Goal: Task Accomplishment & Management: Manage account settings

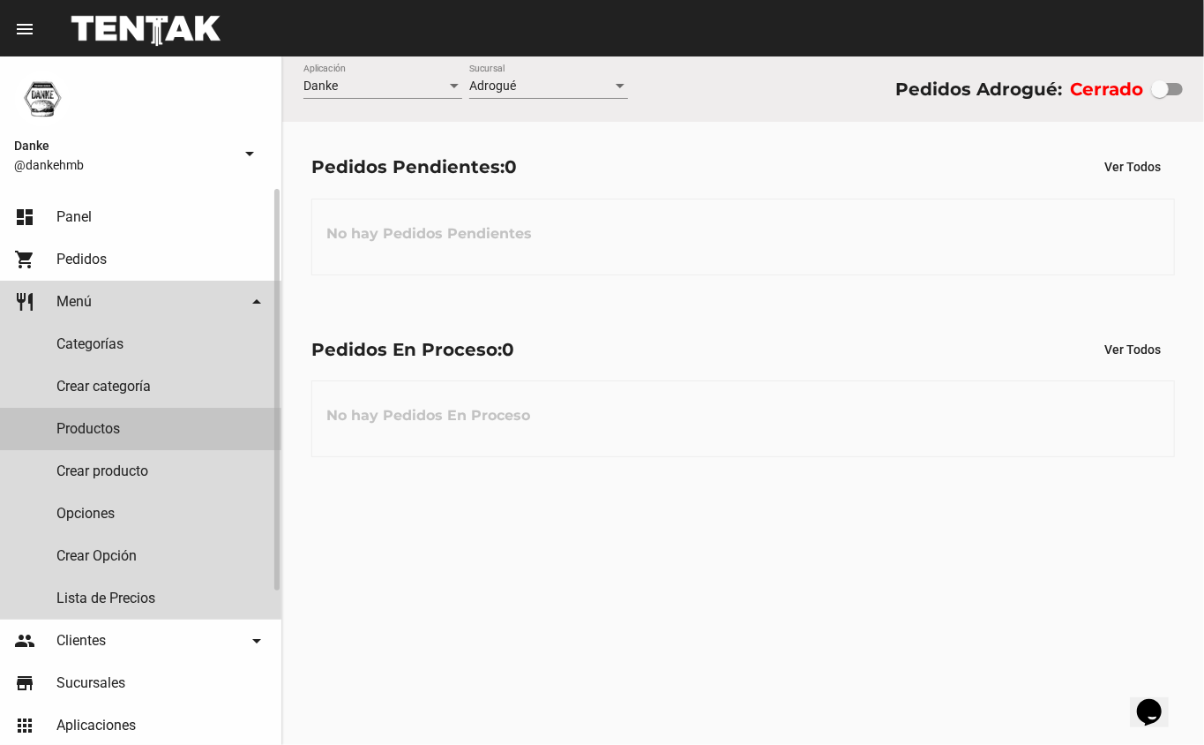
click at [82, 423] on link "Productos" at bounding box center [140, 429] width 281 height 42
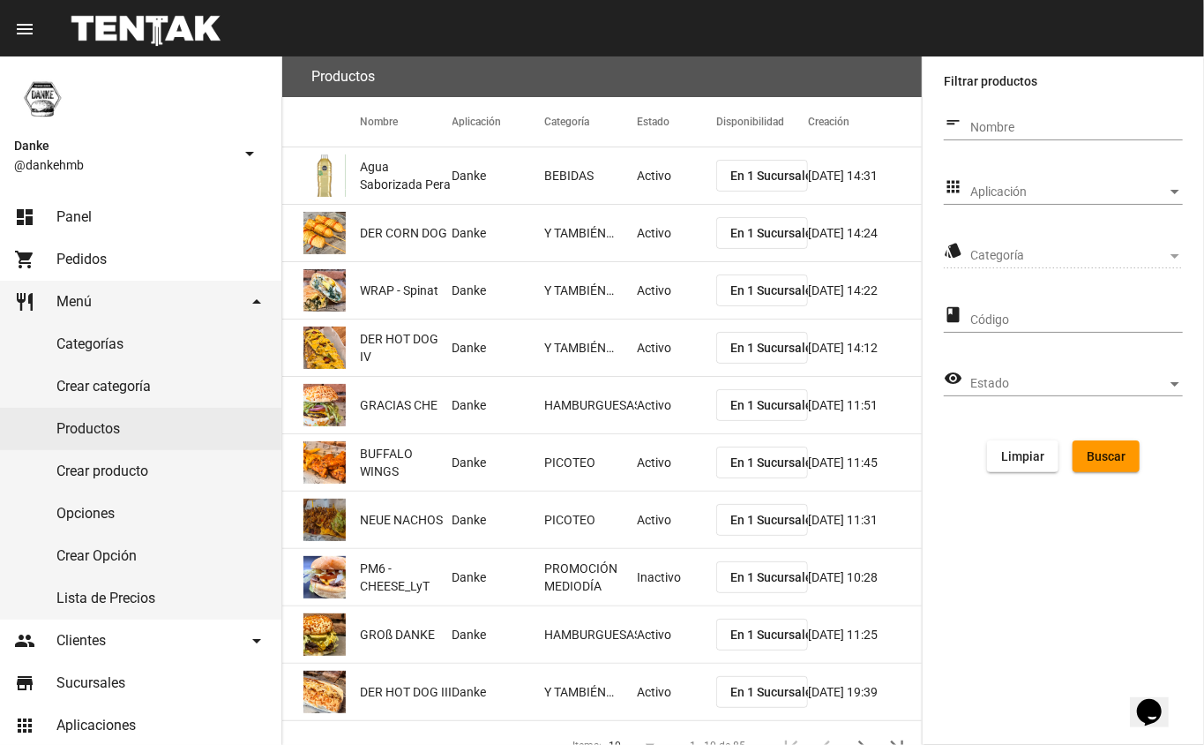
click at [1071, 195] on span "Aplicación" at bounding box center [1068, 192] width 197 height 14
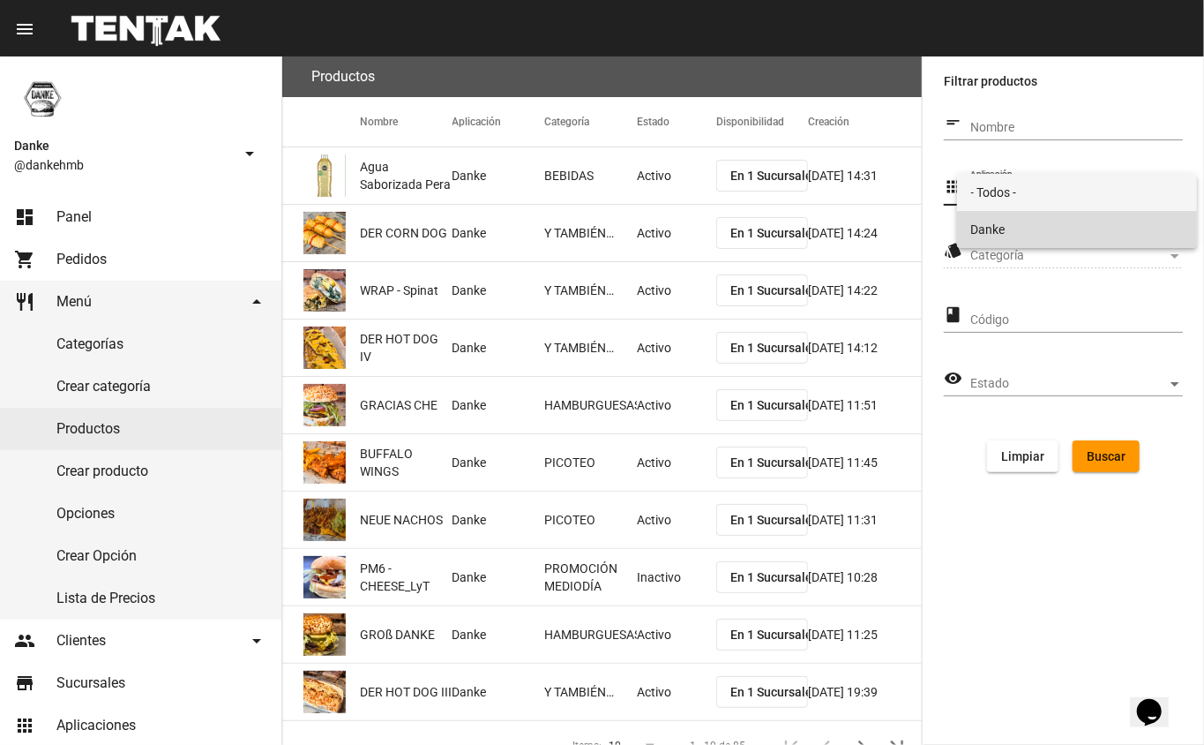
click at [988, 228] on span "Danke" at bounding box center [1077, 229] width 213 height 37
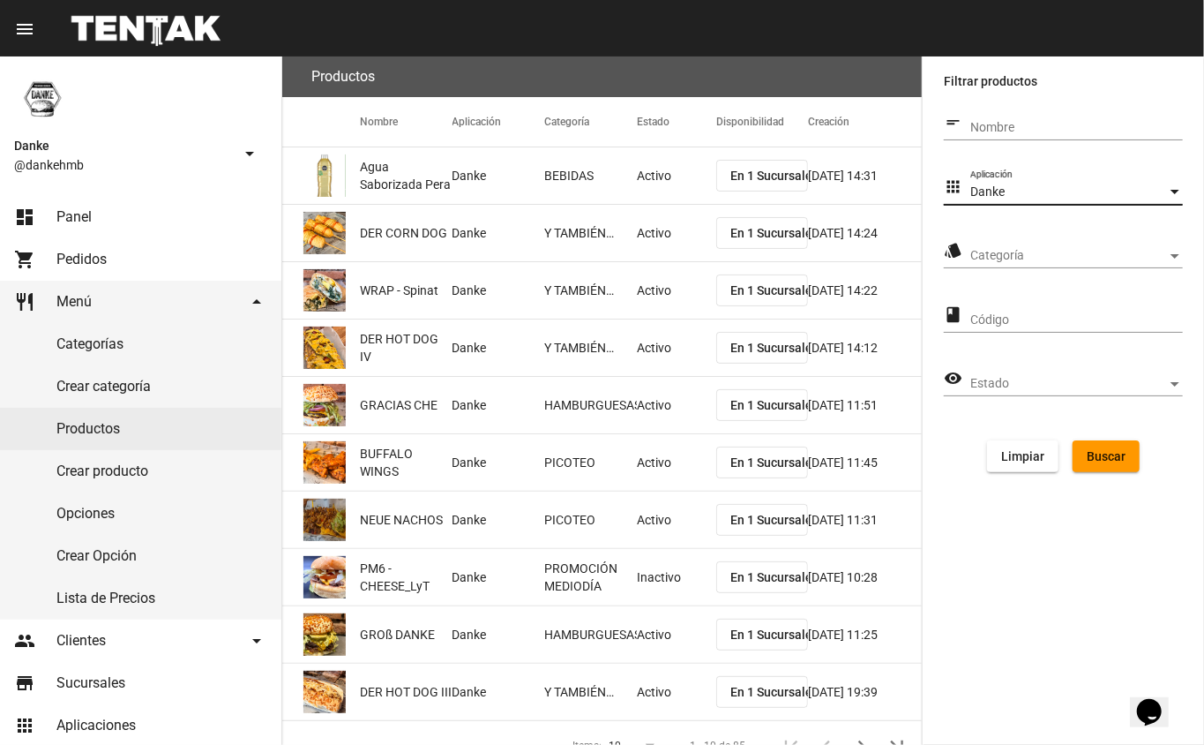
click at [986, 255] on span "Categoría" at bounding box center [1068, 256] width 197 height 14
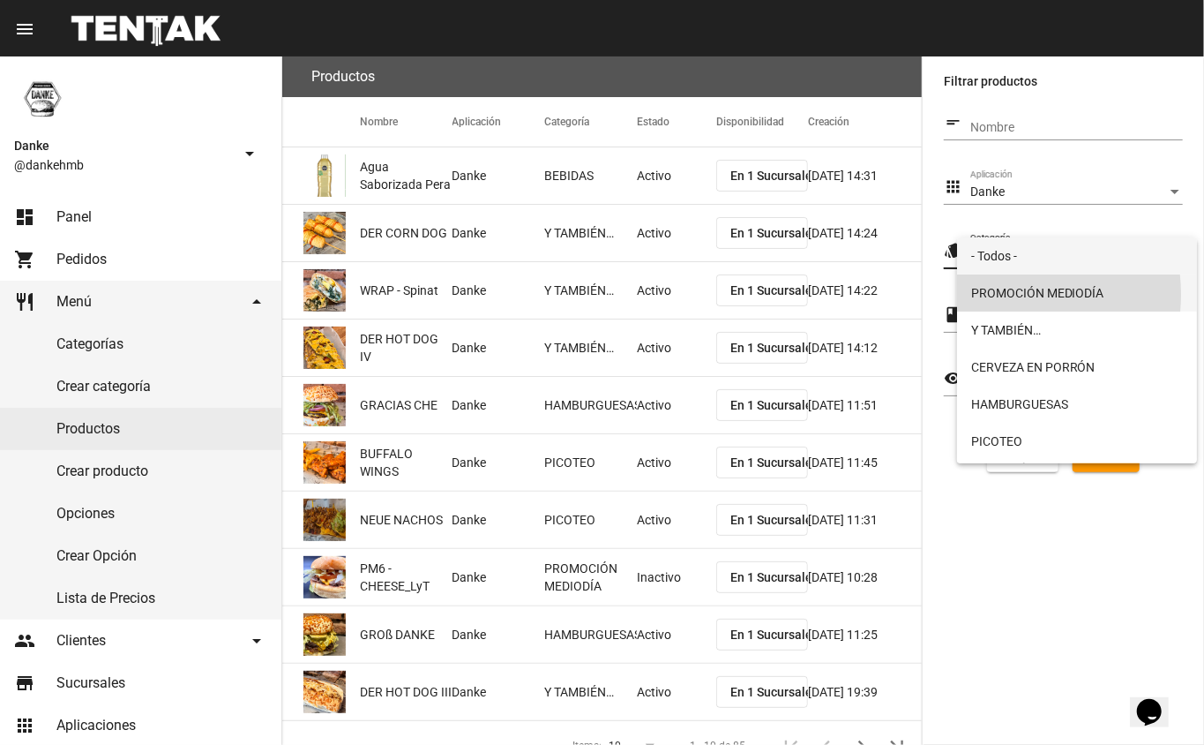
click at [996, 294] on span "PROMOCIÓN MEDIODÍA" at bounding box center [1077, 292] width 213 height 37
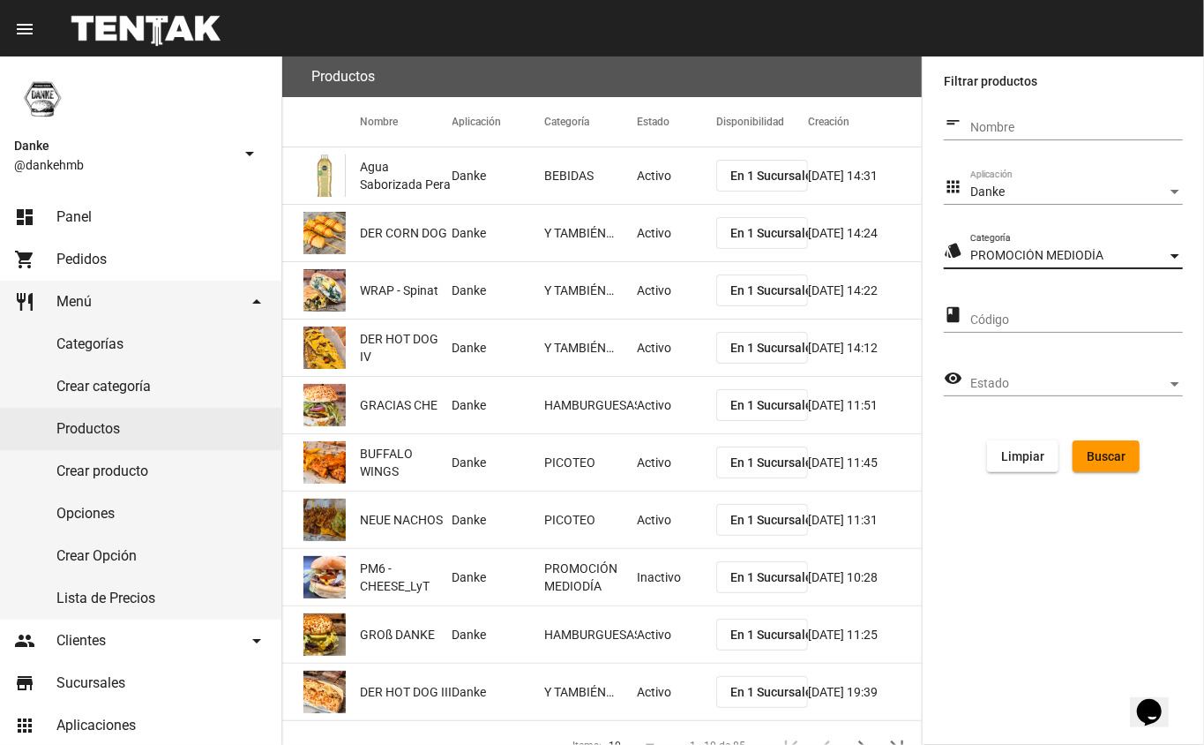
click at [1095, 463] on button "Buscar" at bounding box center [1106, 456] width 67 height 32
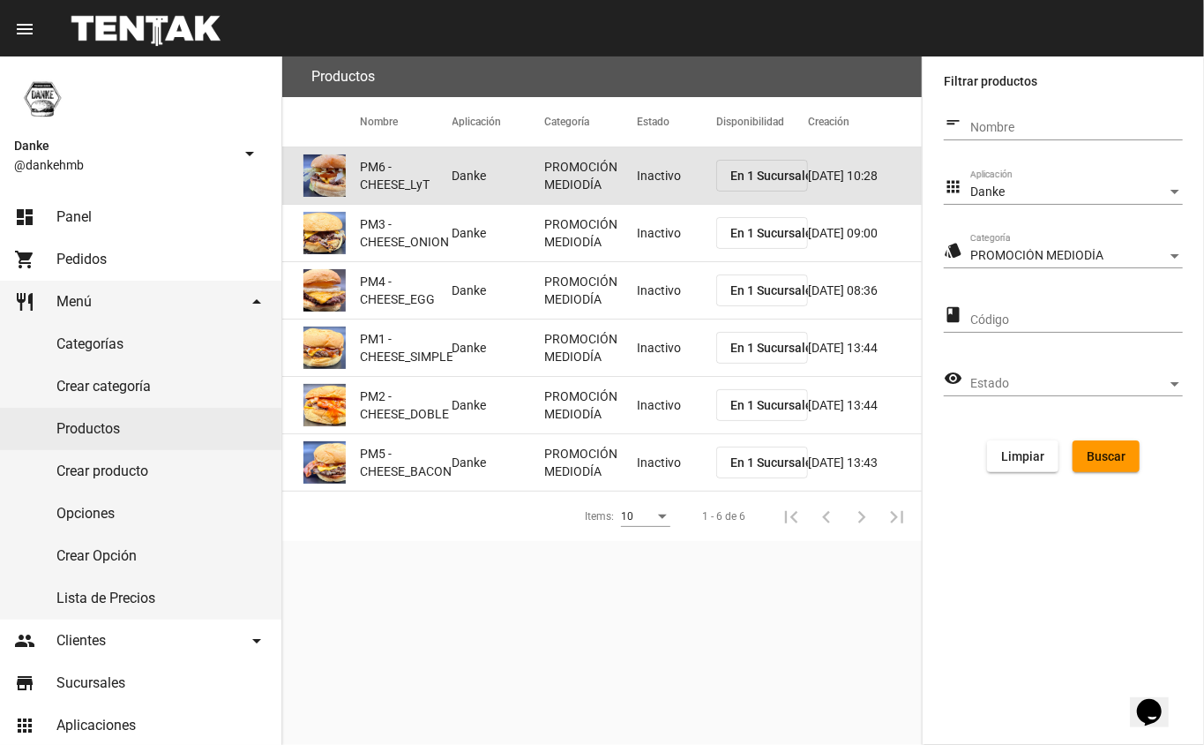
click at [648, 166] on mat-cell "Inactivo" at bounding box center [676, 175] width 79 height 56
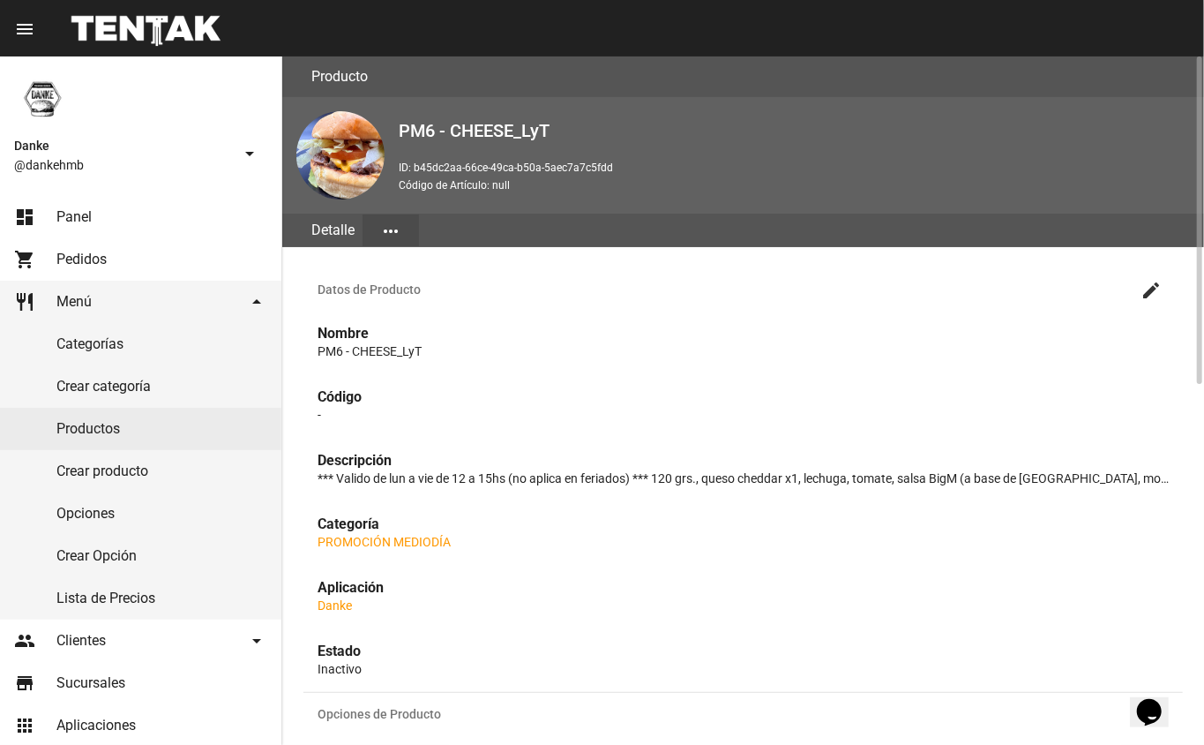
click at [1151, 288] on mat-icon "create" at bounding box center [1151, 290] width 21 height 21
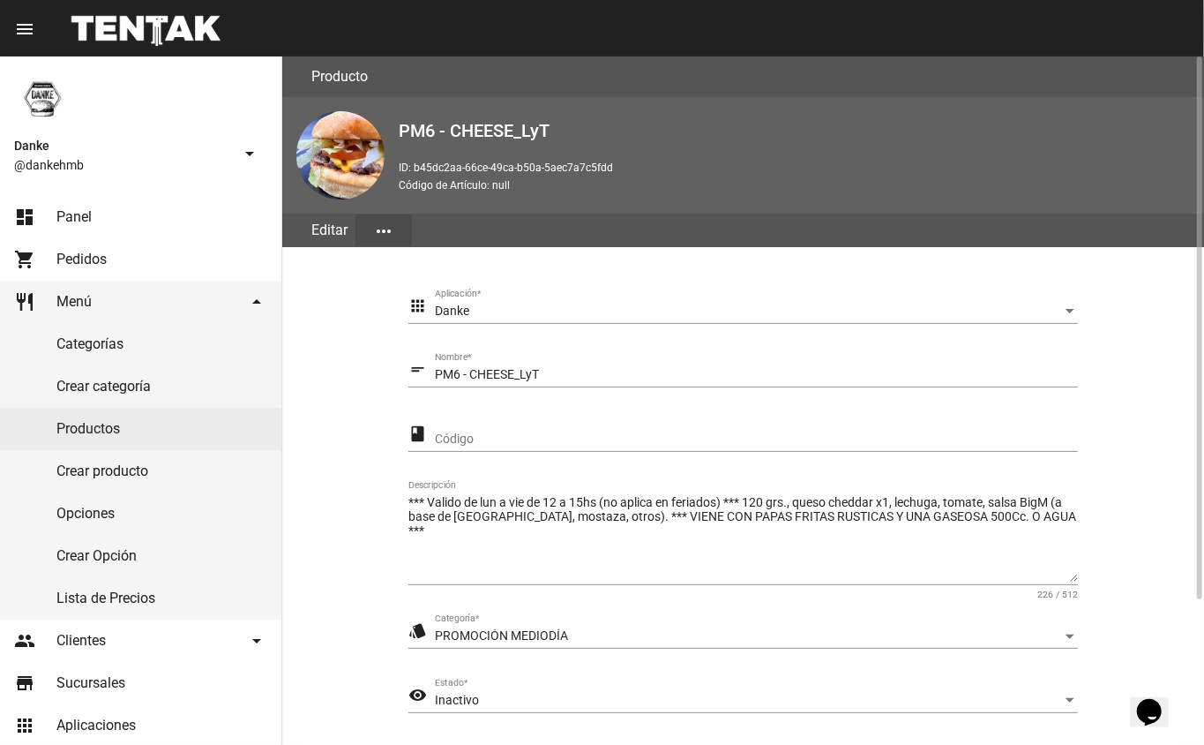
click at [752, 693] on div "Inactivo" at bounding box center [748, 700] width 627 height 14
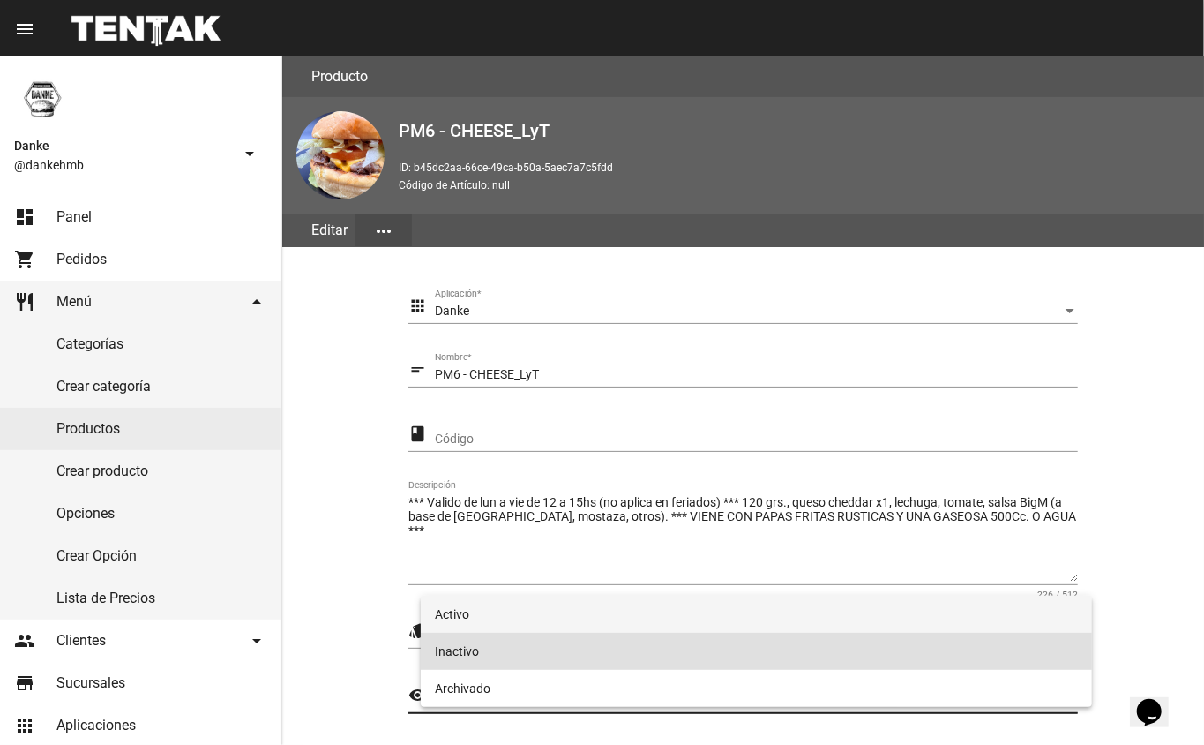
click at [453, 611] on span "Activo" at bounding box center [757, 613] width 644 height 37
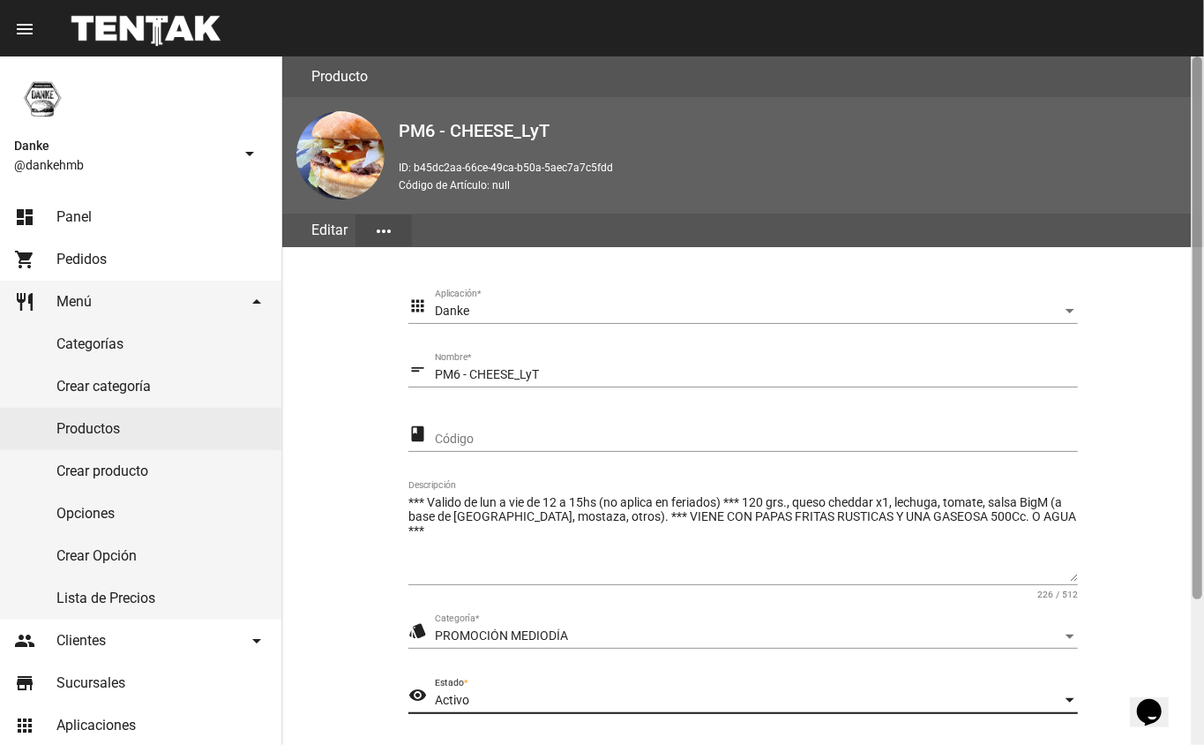
click at [1200, 651] on div at bounding box center [1197, 400] width 13 height 688
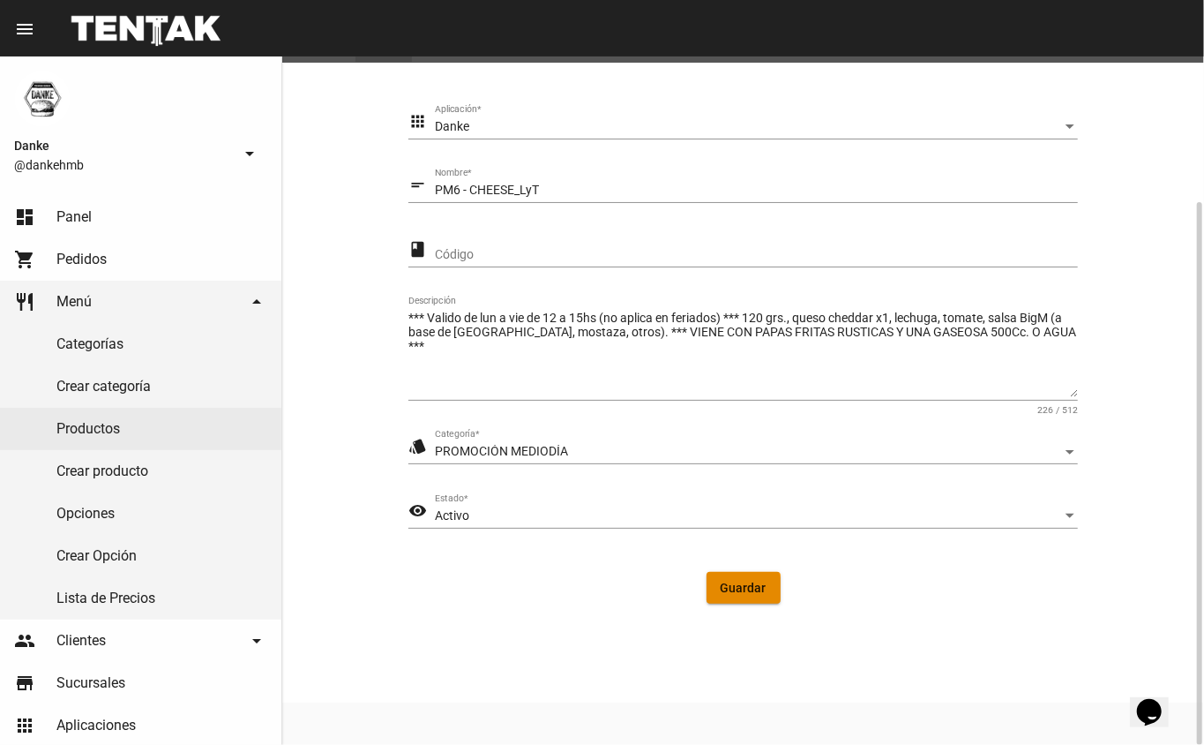
click at [727, 590] on span "Guardar" at bounding box center [744, 587] width 46 height 14
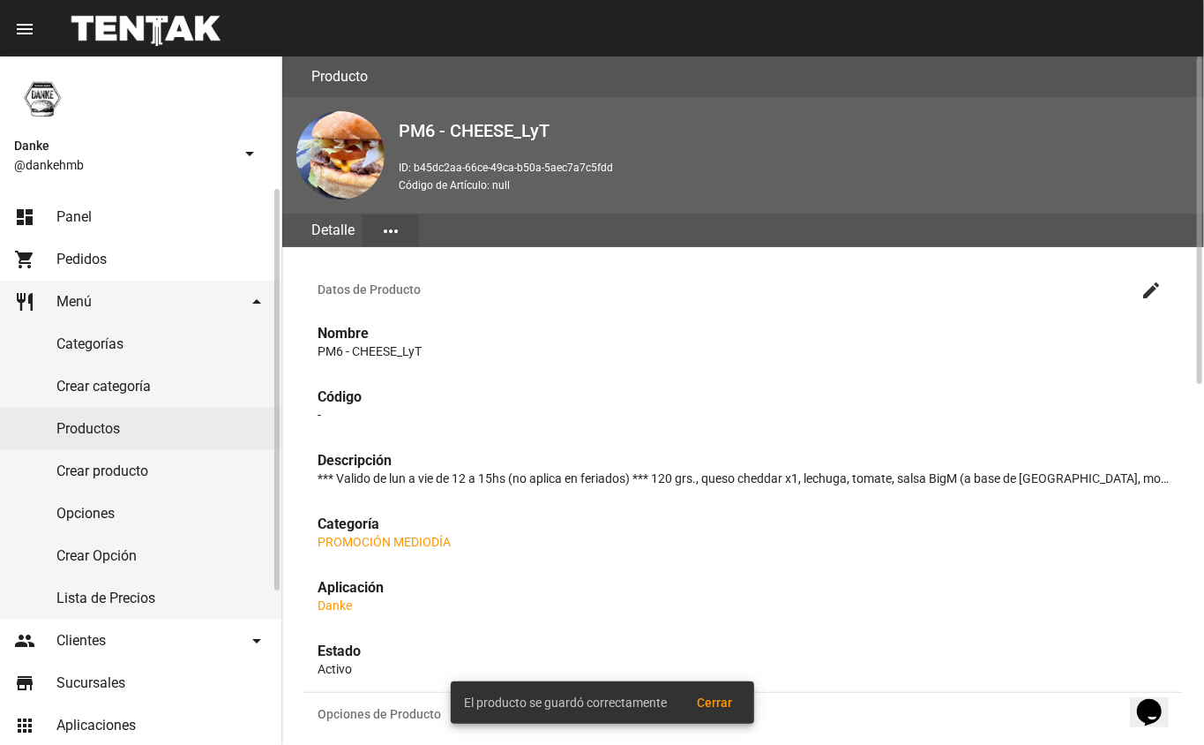
click at [92, 428] on link "Productos" at bounding box center [140, 429] width 281 height 42
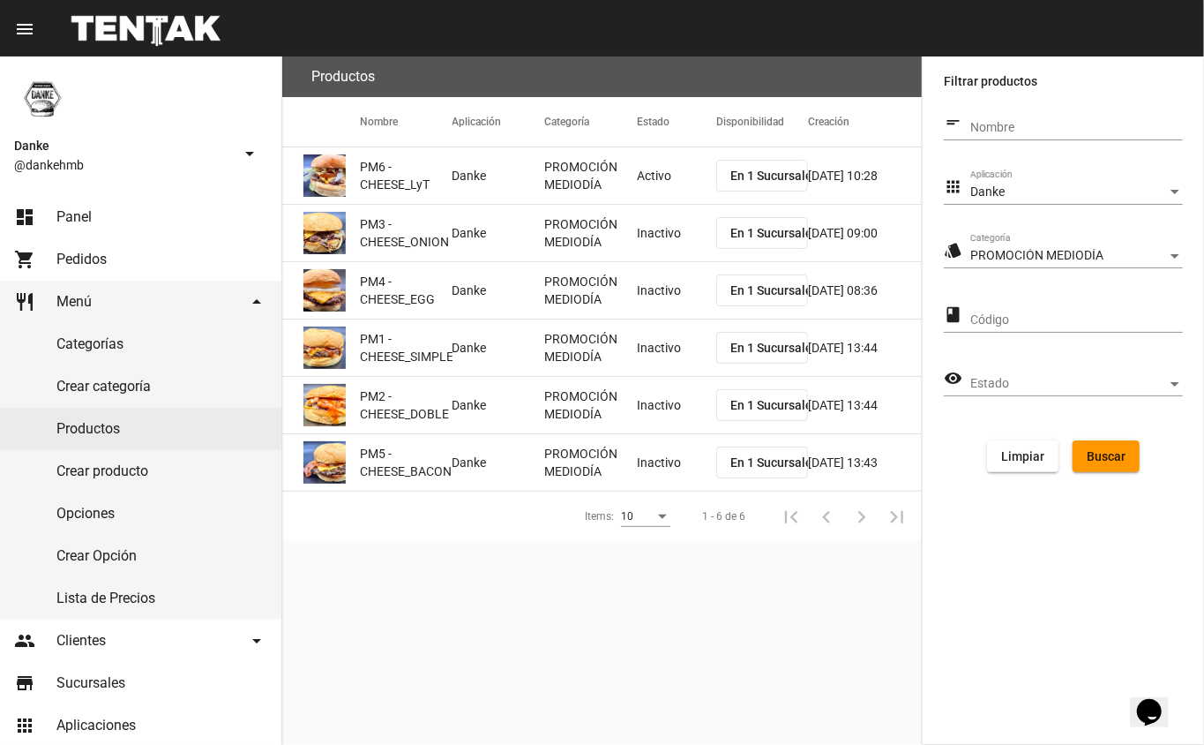
click at [662, 244] on mat-cell "Inactivo" at bounding box center [676, 233] width 79 height 56
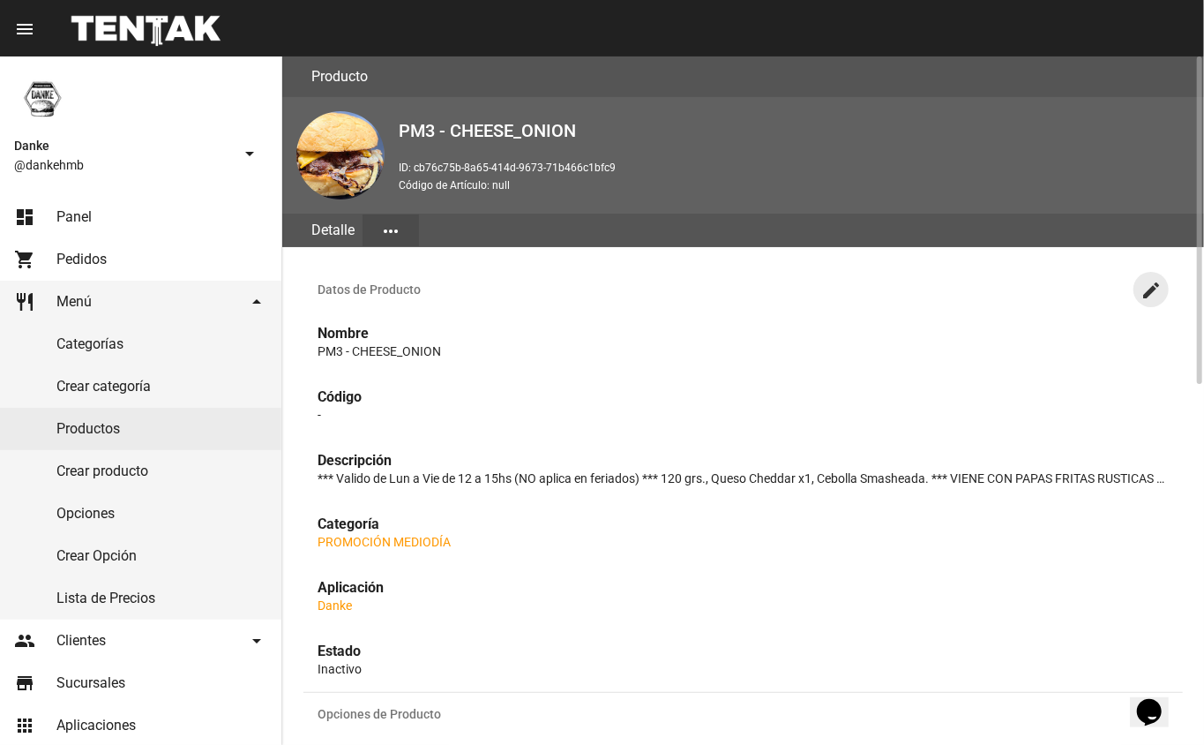
click at [1151, 295] on mat-icon "create" at bounding box center [1151, 290] width 21 height 21
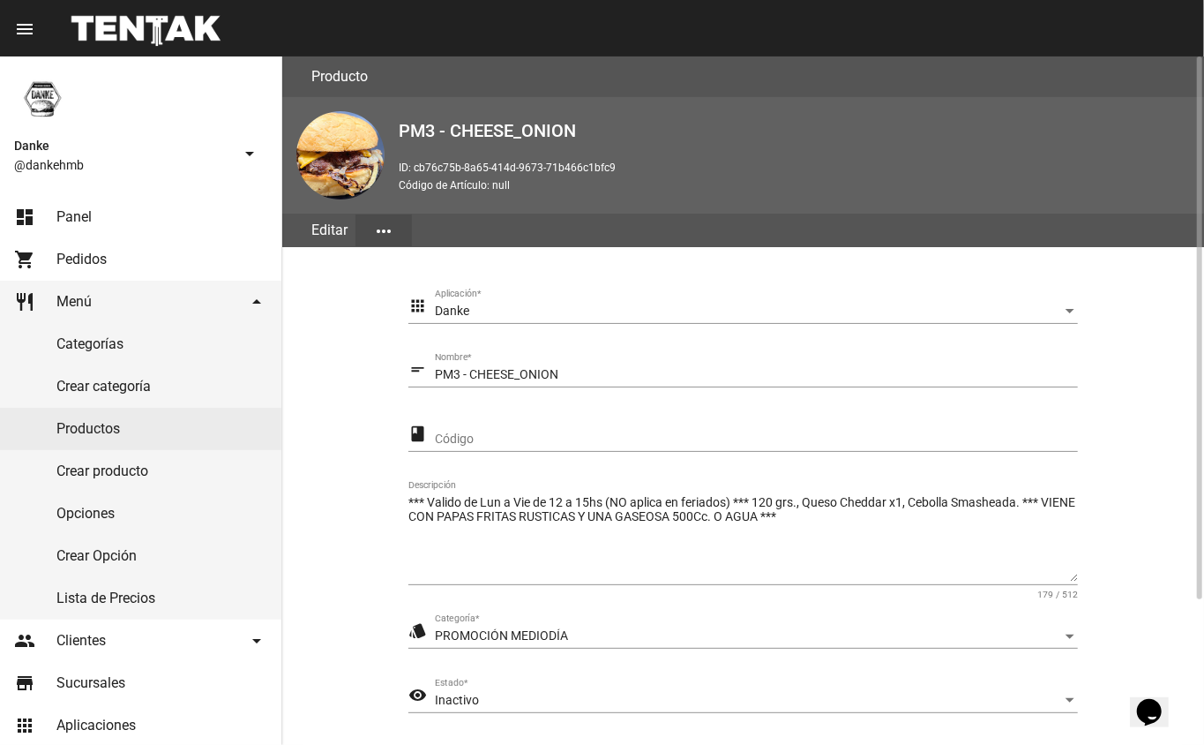
click at [462, 699] on span "Inactivo" at bounding box center [457, 699] width 44 height 14
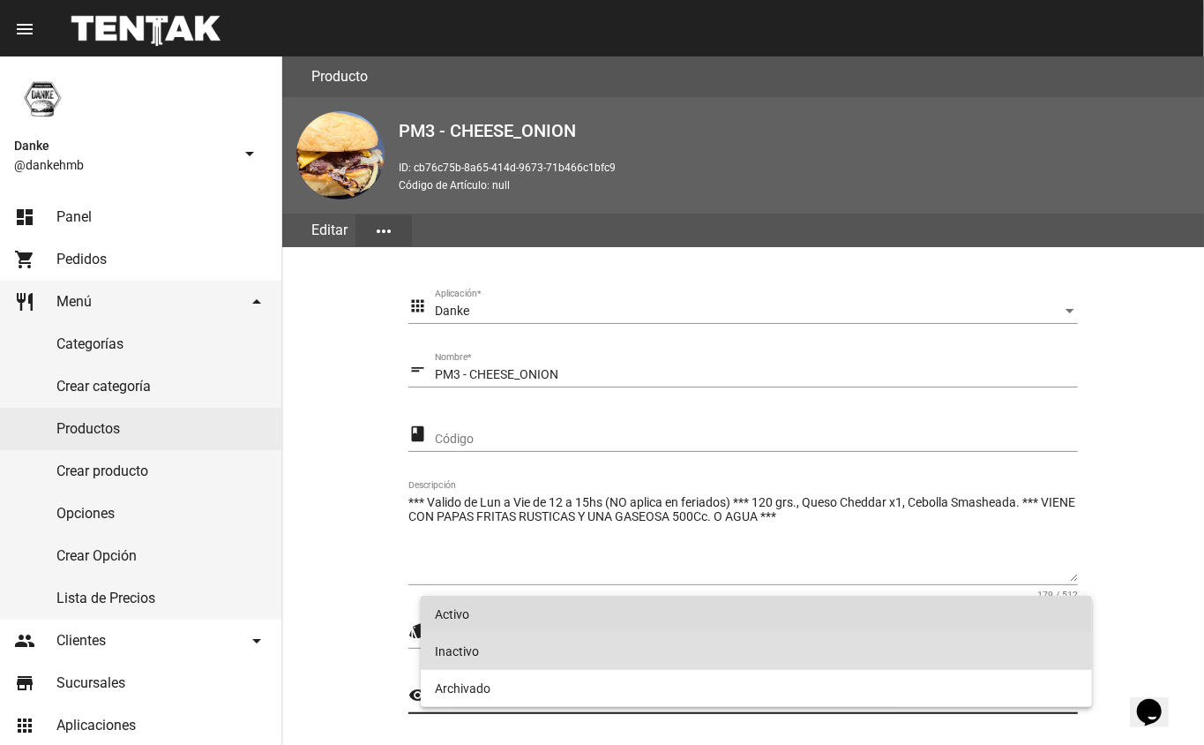
click at [460, 612] on span "Activo" at bounding box center [757, 613] width 644 height 37
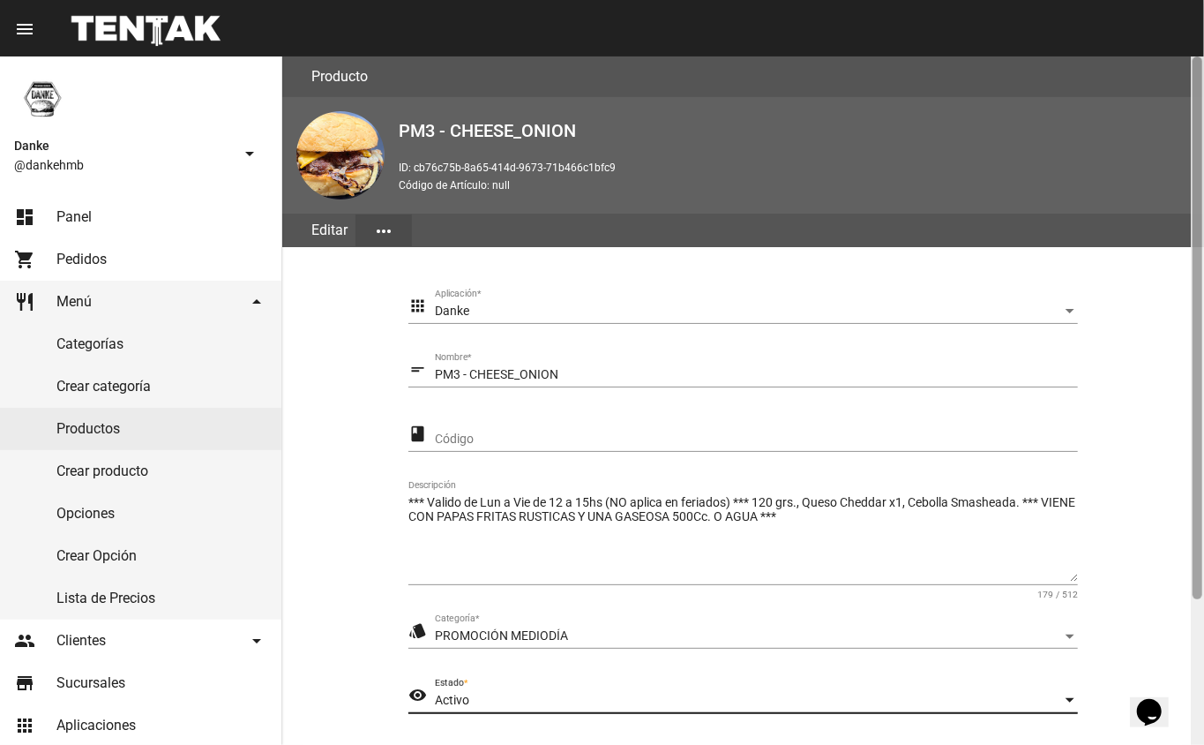
click at [1203, 640] on div at bounding box center [1197, 400] width 13 height 688
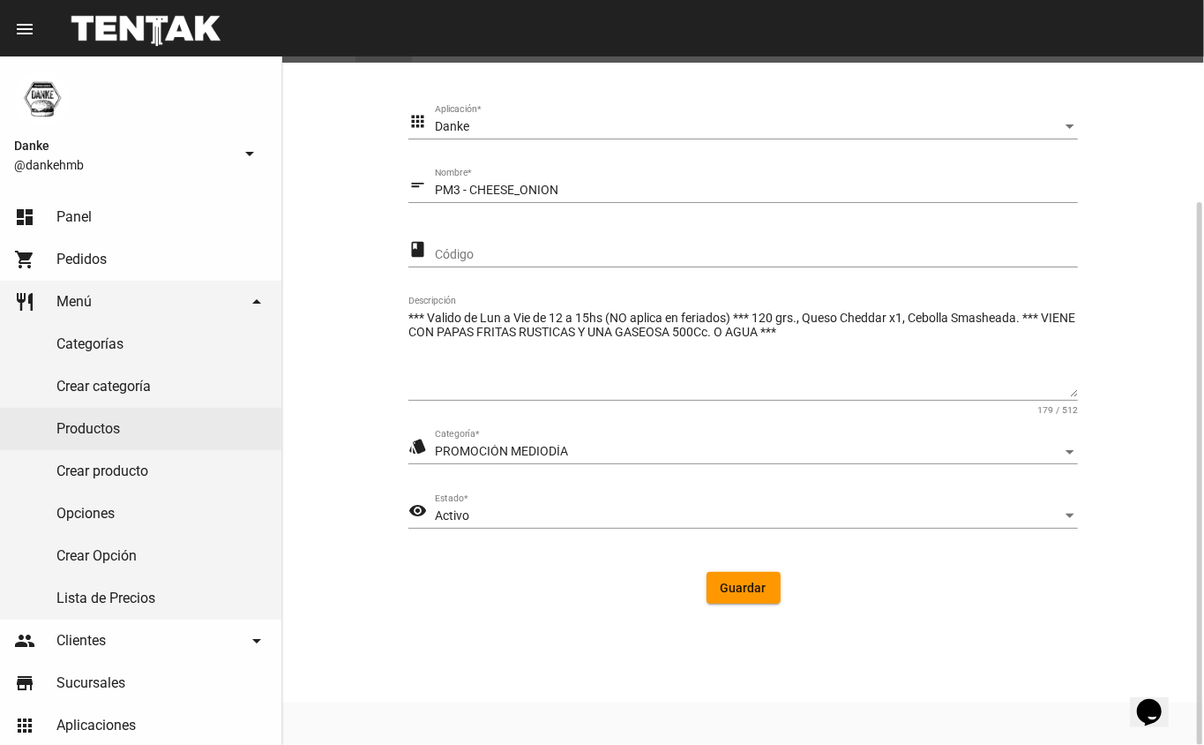
click at [730, 600] on button "Guardar" at bounding box center [744, 588] width 74 height 32
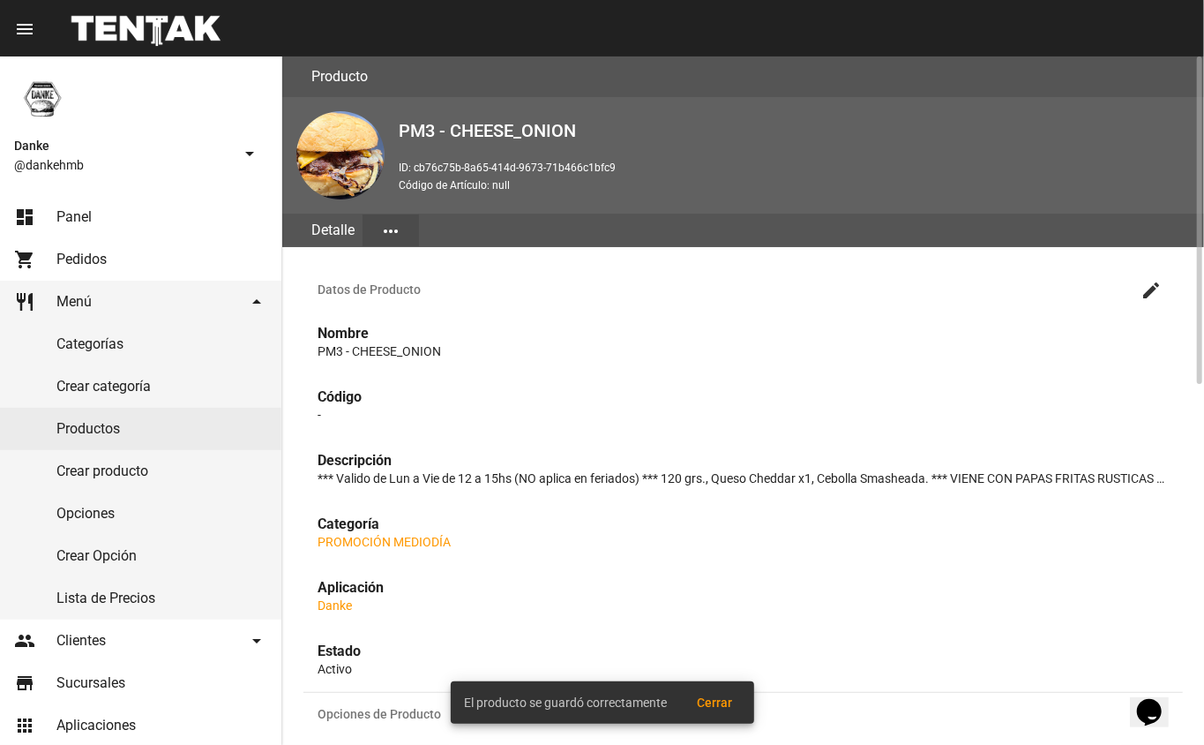
click at [78, 424] on link "Productos" at bounding box center [140, 429] width 281 height 42
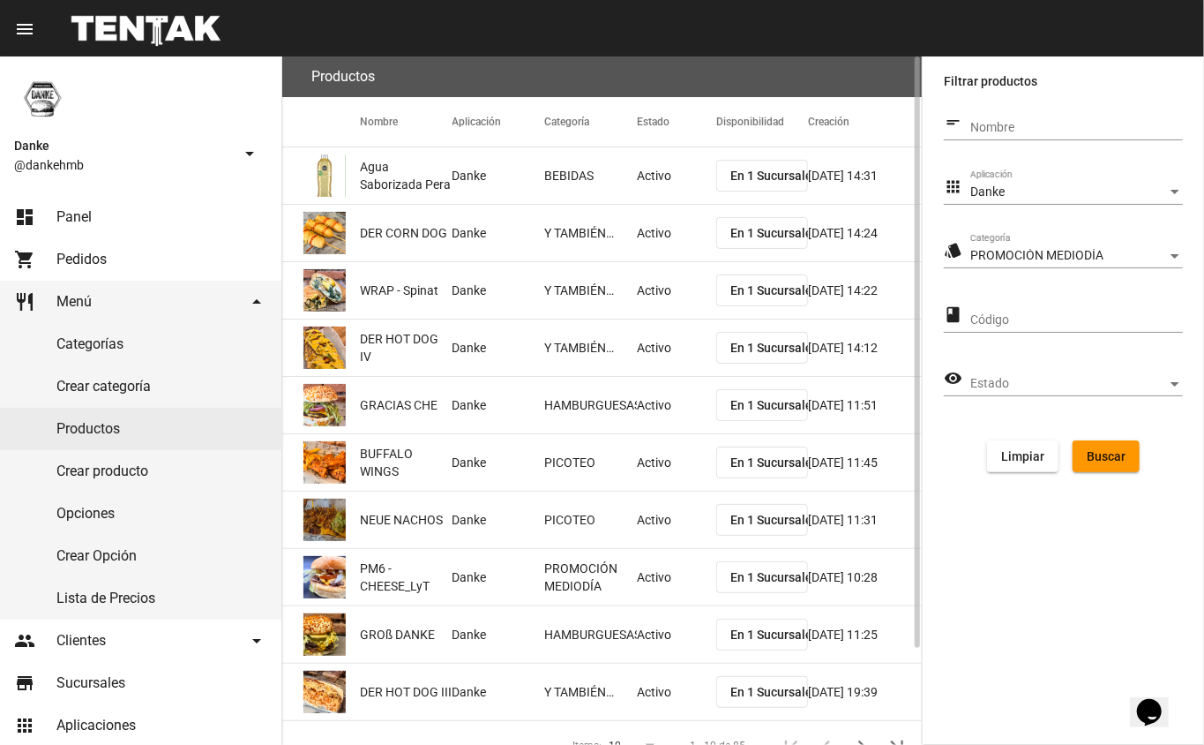
click at [1095, 459] on span "Buscar" at bounding box center [1106, 456] width 39 height 14
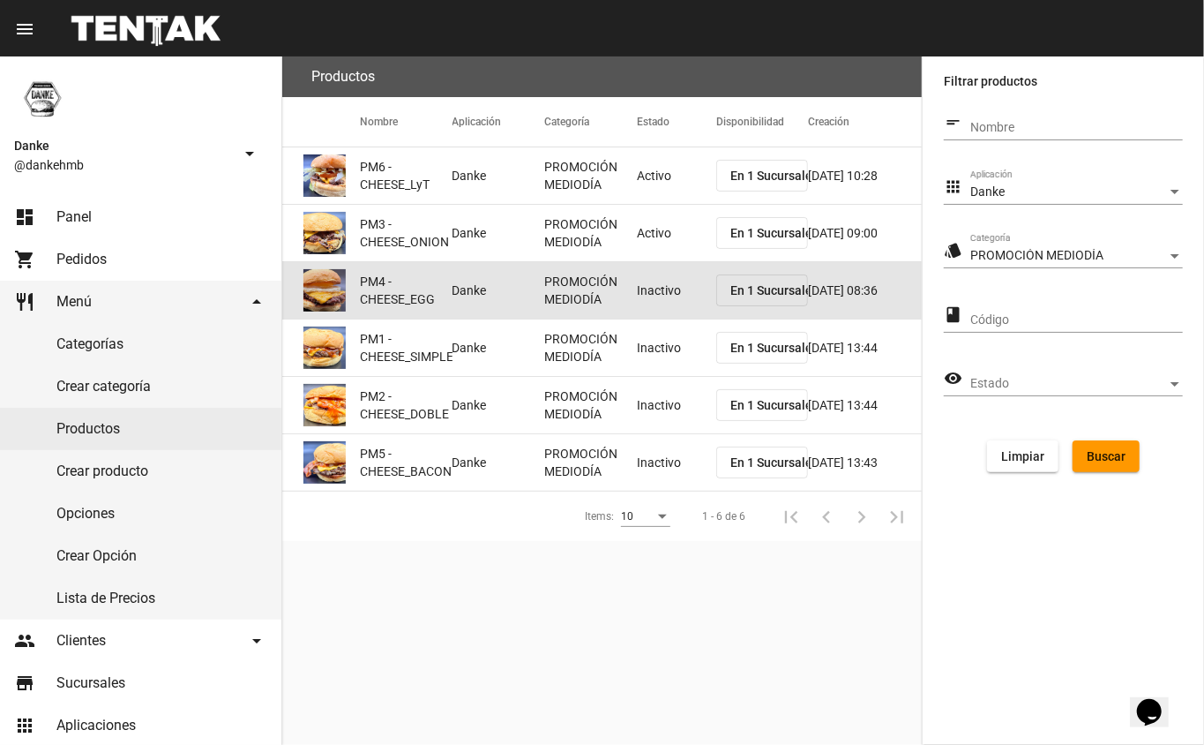
click at [654, 308] on mat-cell "Inactivo" at bounding box center [676, 290] width 79 height 56
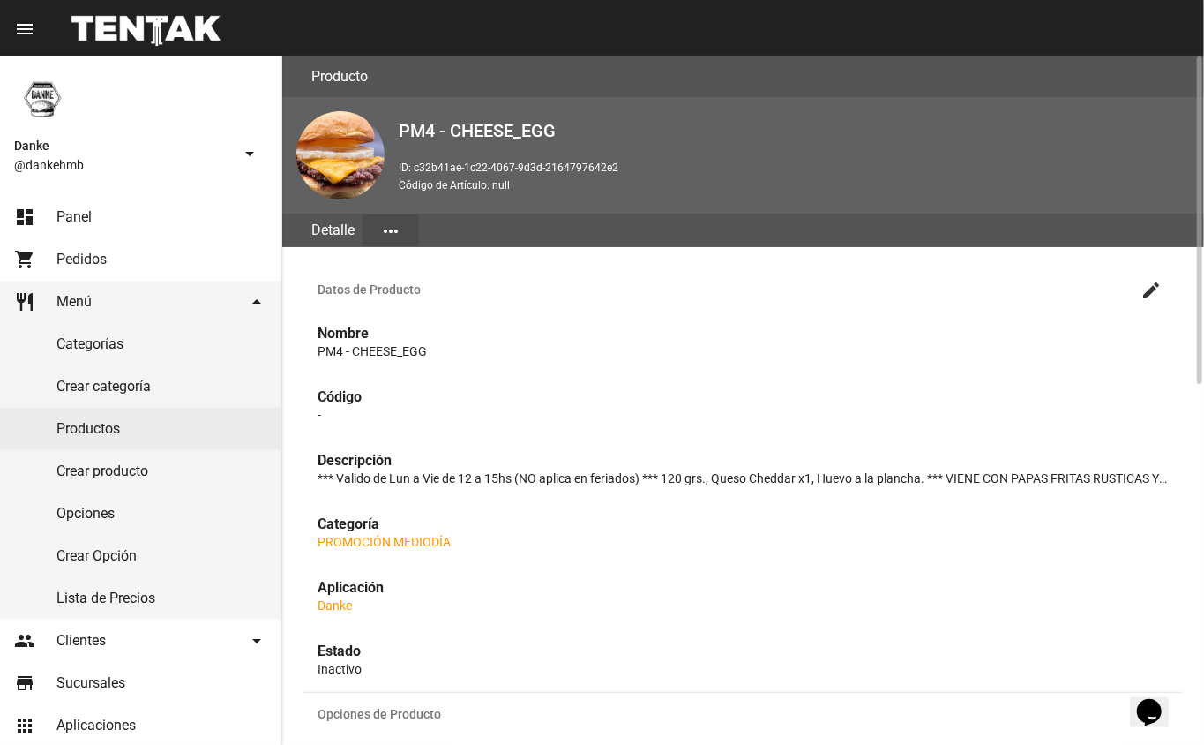
click at [1151, 301] on button "create" at bounding box center [1151, 289] width 35 height 35
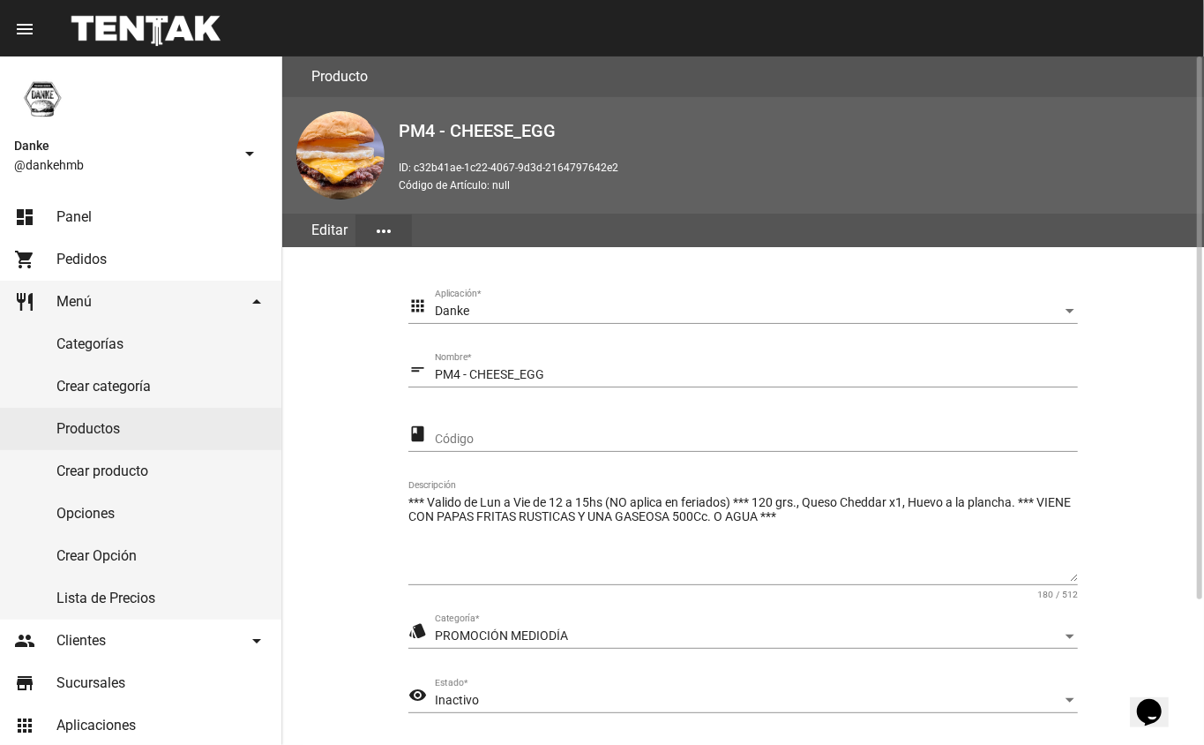
click at [477, 693] on span "Inactivo" at bounding box center [457, 699] width 44 height 14
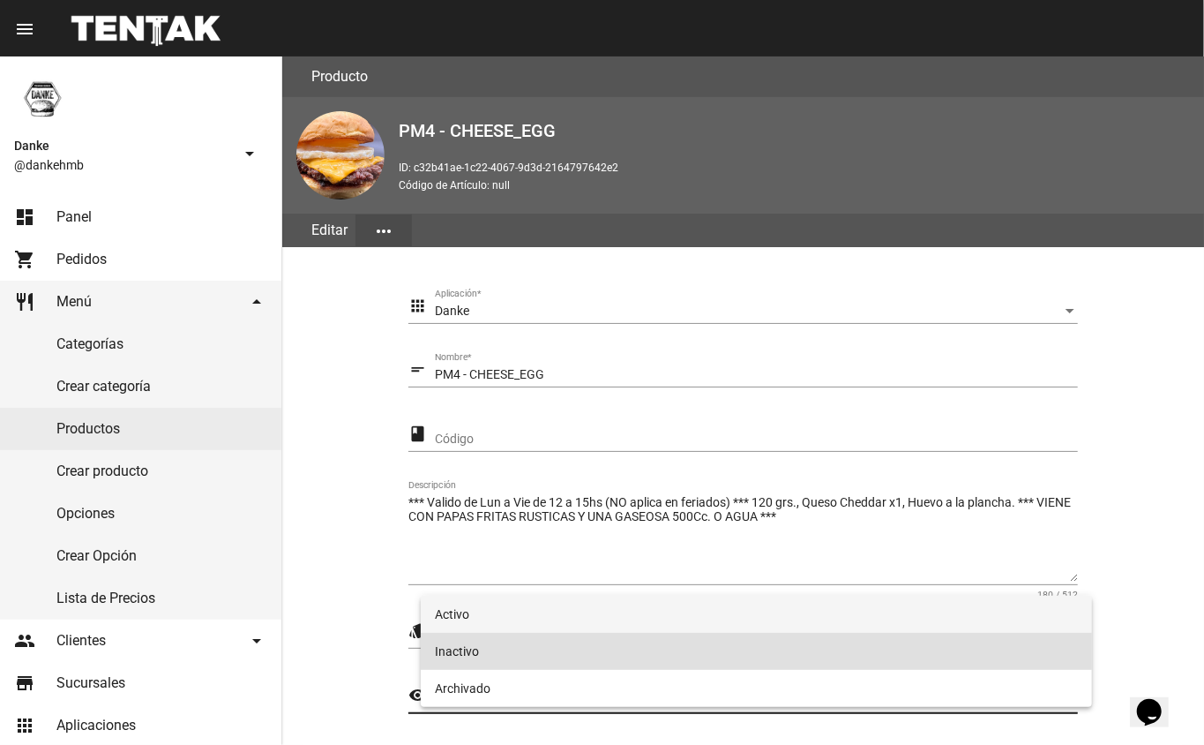
click at [450, 615] on span "Activo" at bounding box center [757, 613] width 644 height 37
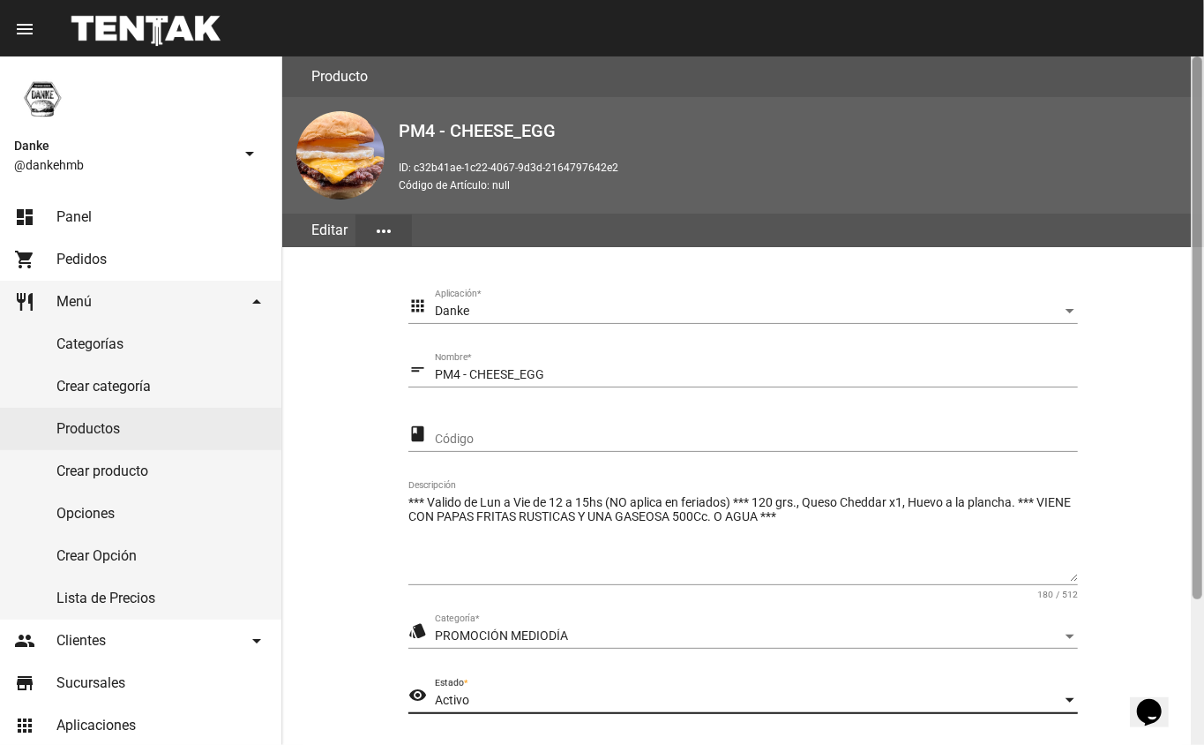
click at [1203, 648] on div at bounding box center [1197, 400] width 13 height 688
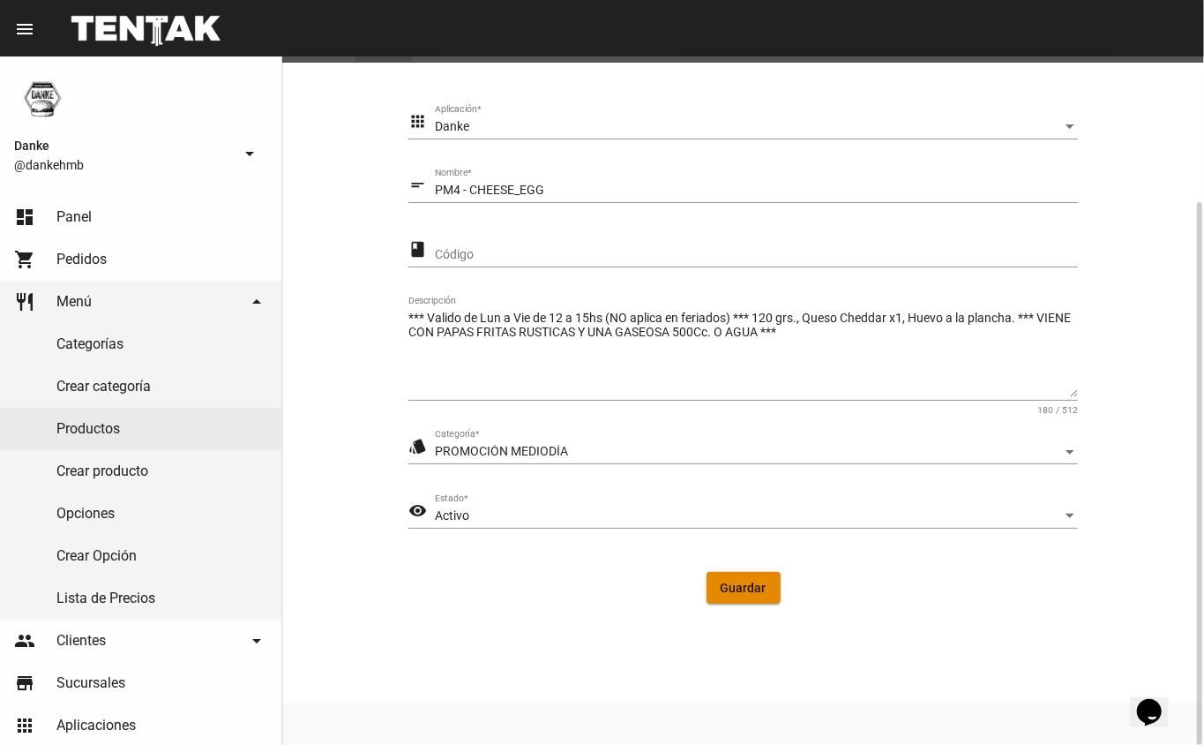
click at [741, 586] on span "Guardar" at bounding box center [744, 587] width 46 height 14
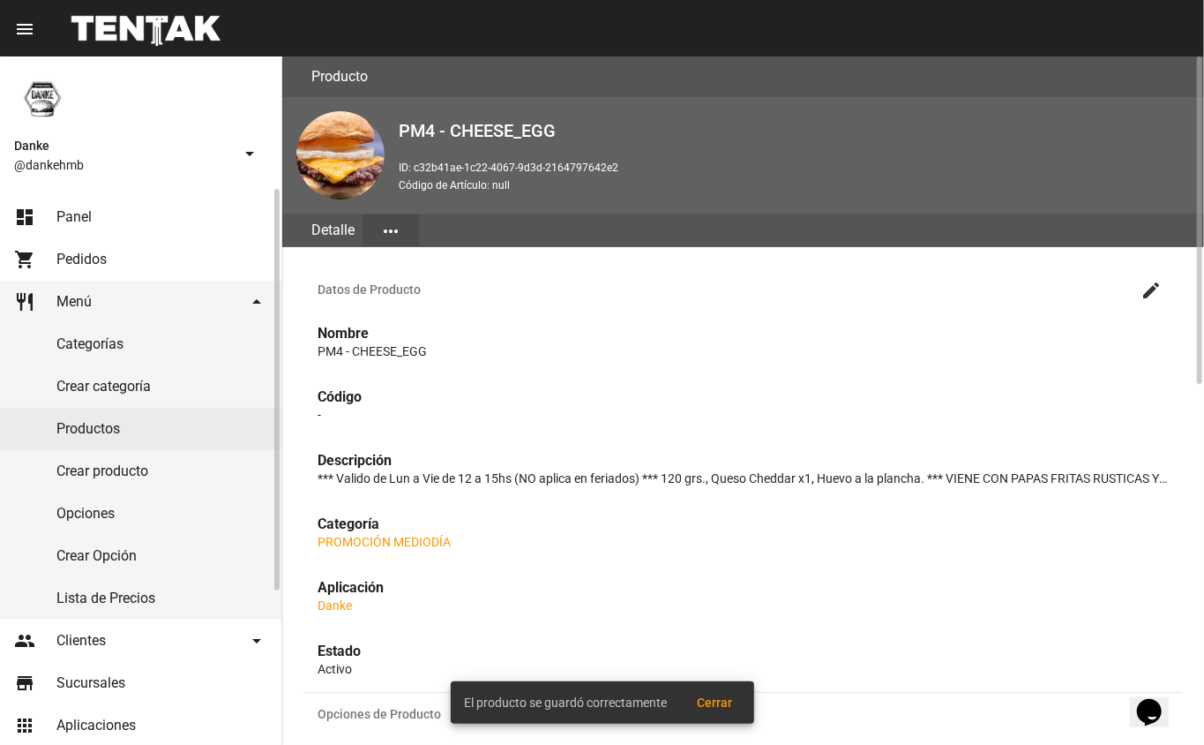
click at [65, 428] on link "Productos" at bounding box center [140, 429] width 281 height 42
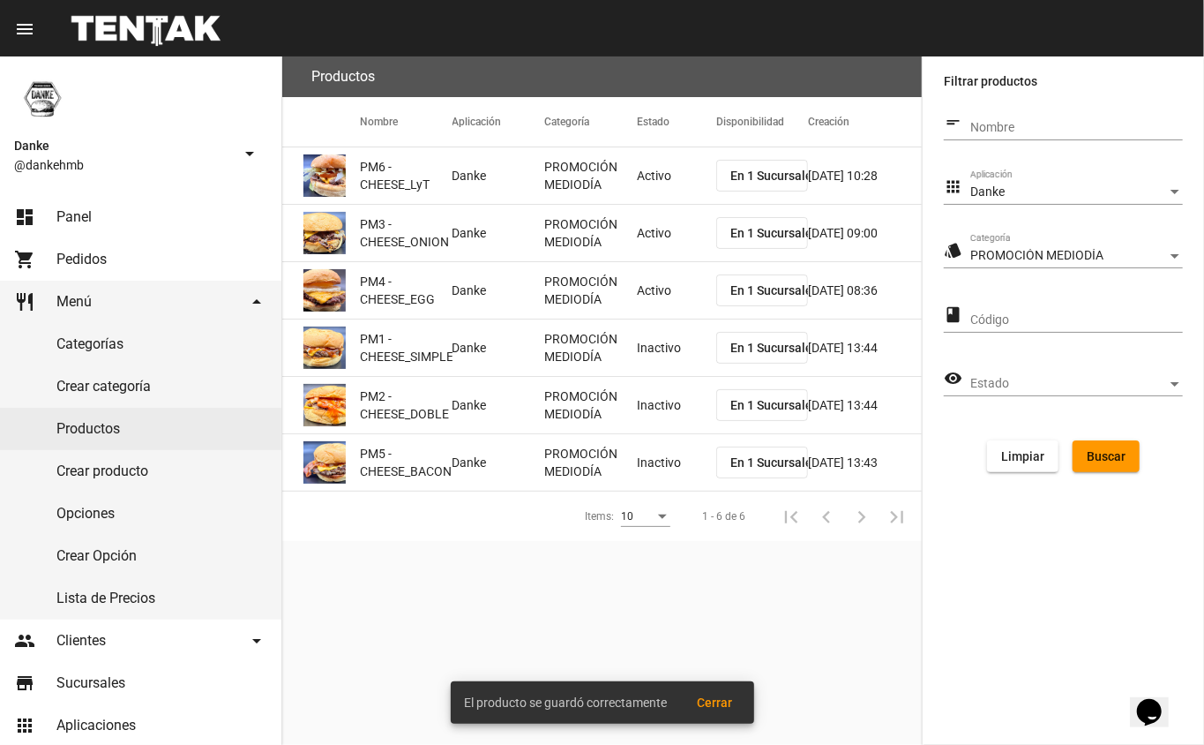
click at [644, 353] on mat-cell "Inactivo" at bounding box center [676, 347] width 79 height 56
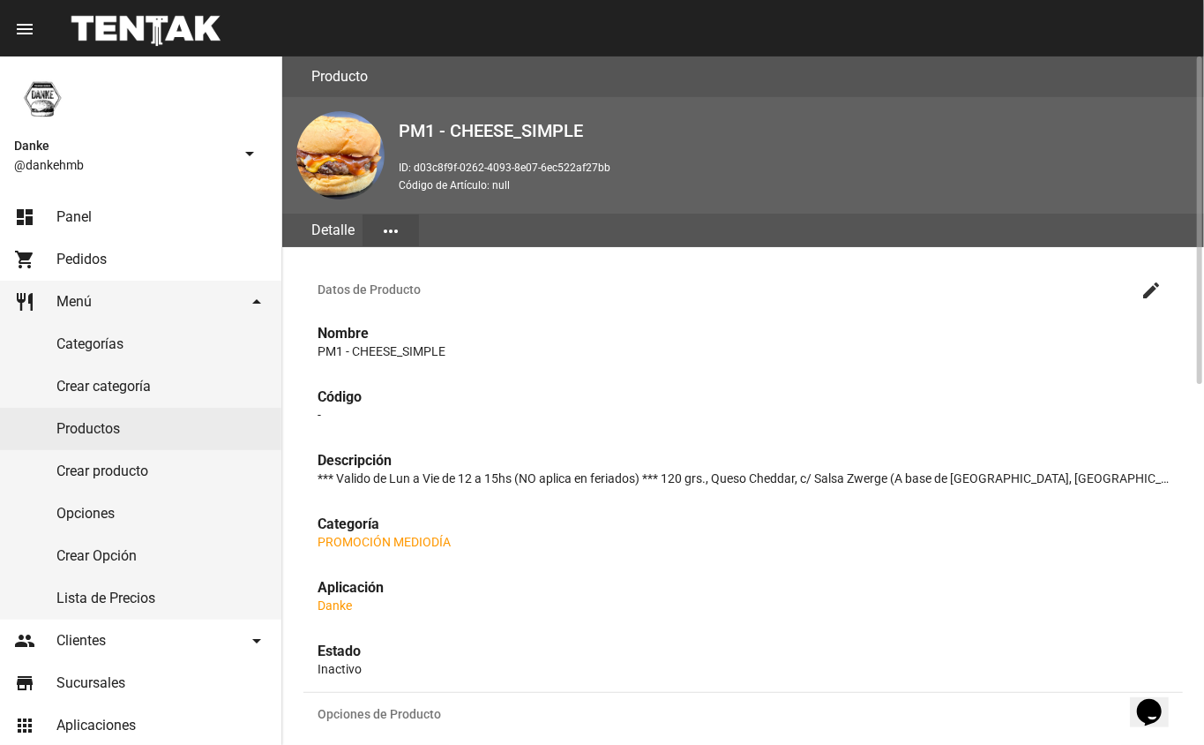
click at [1155, 288] on mat-icon "create" at bounding box center [1151, 290] width 21 height 21
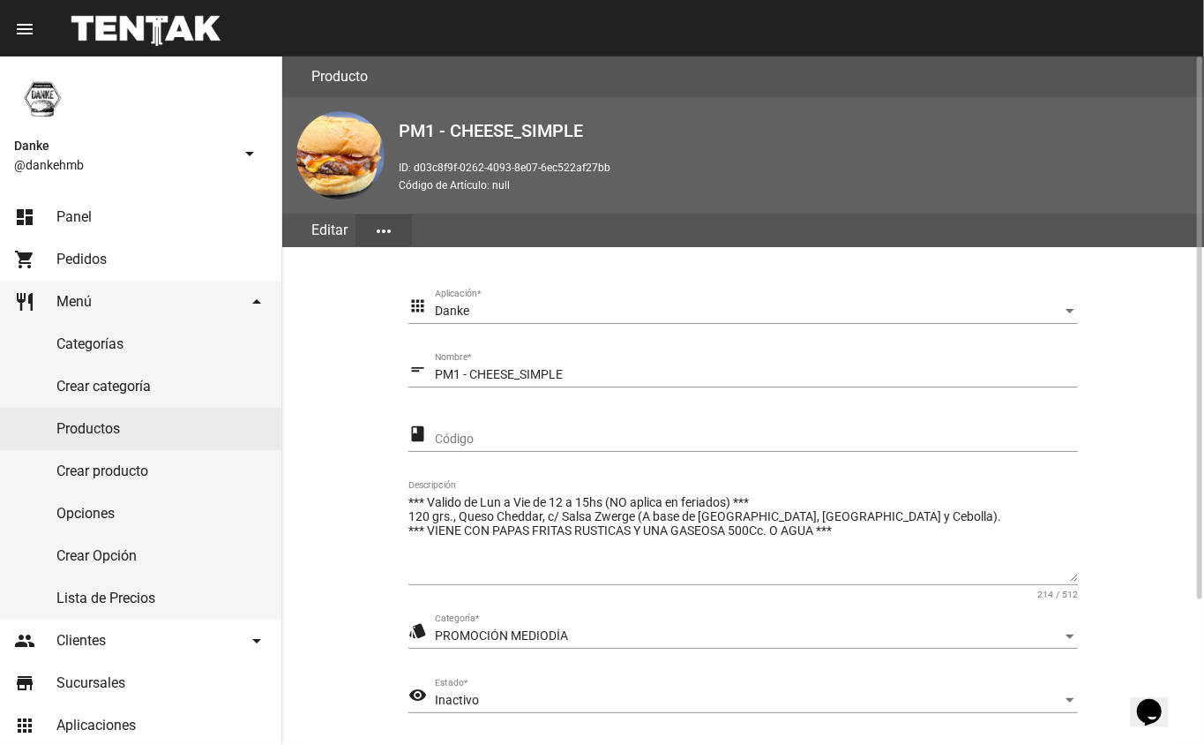
click at [477, 693] on span "Inactivo" at bounding box center [457, 699] width 44 height 14
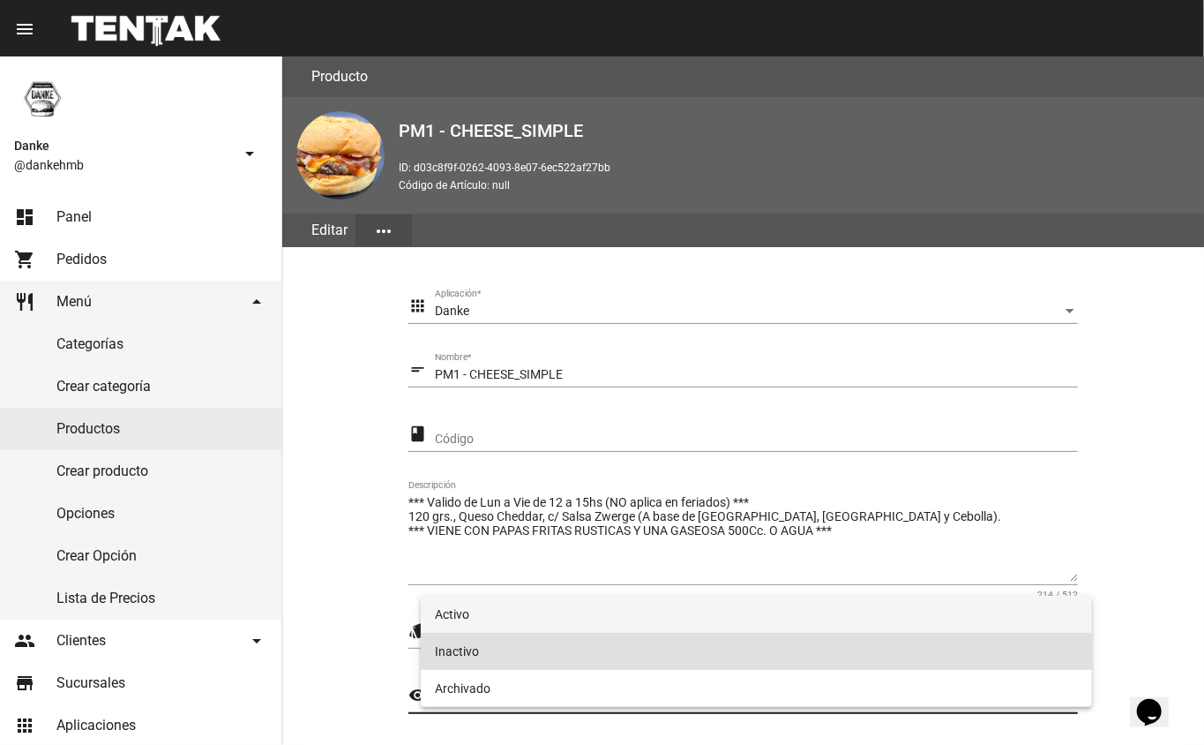
click at [460, 609] on span "Activo" at bounding box center [757, 613] width 644 height 37
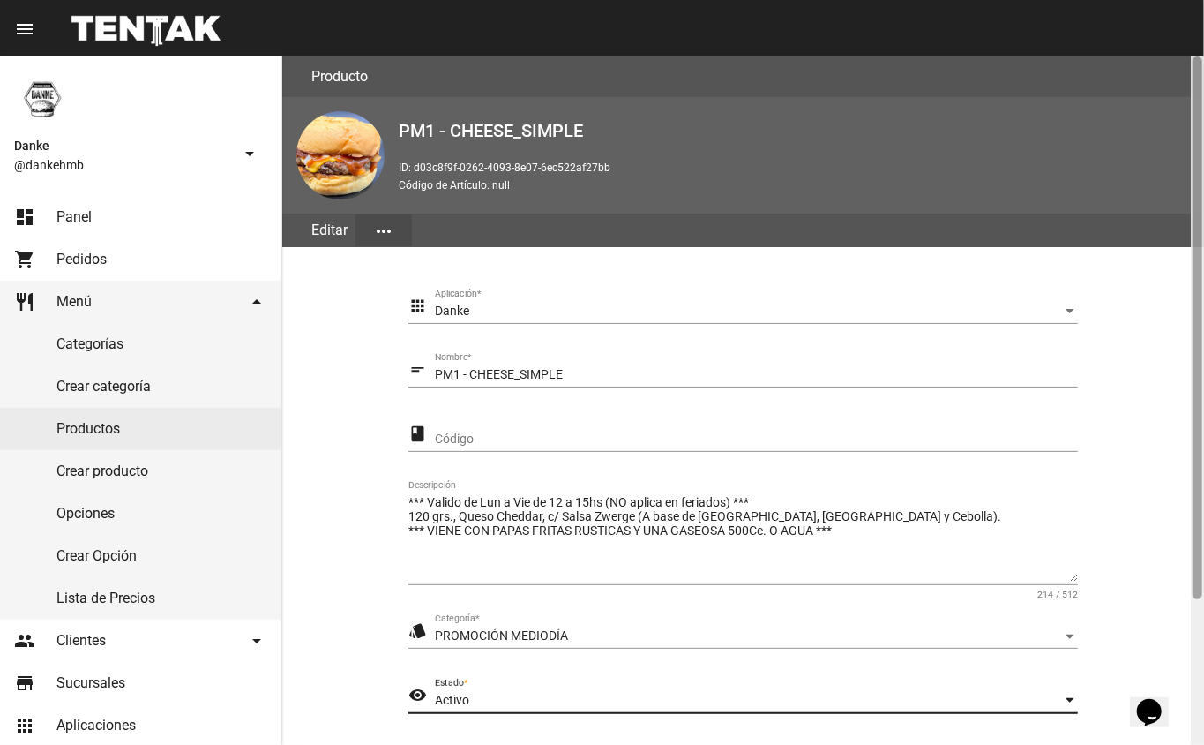
click at [1193, 642] on div at bounding box center [1197, 400] width 13 height 688
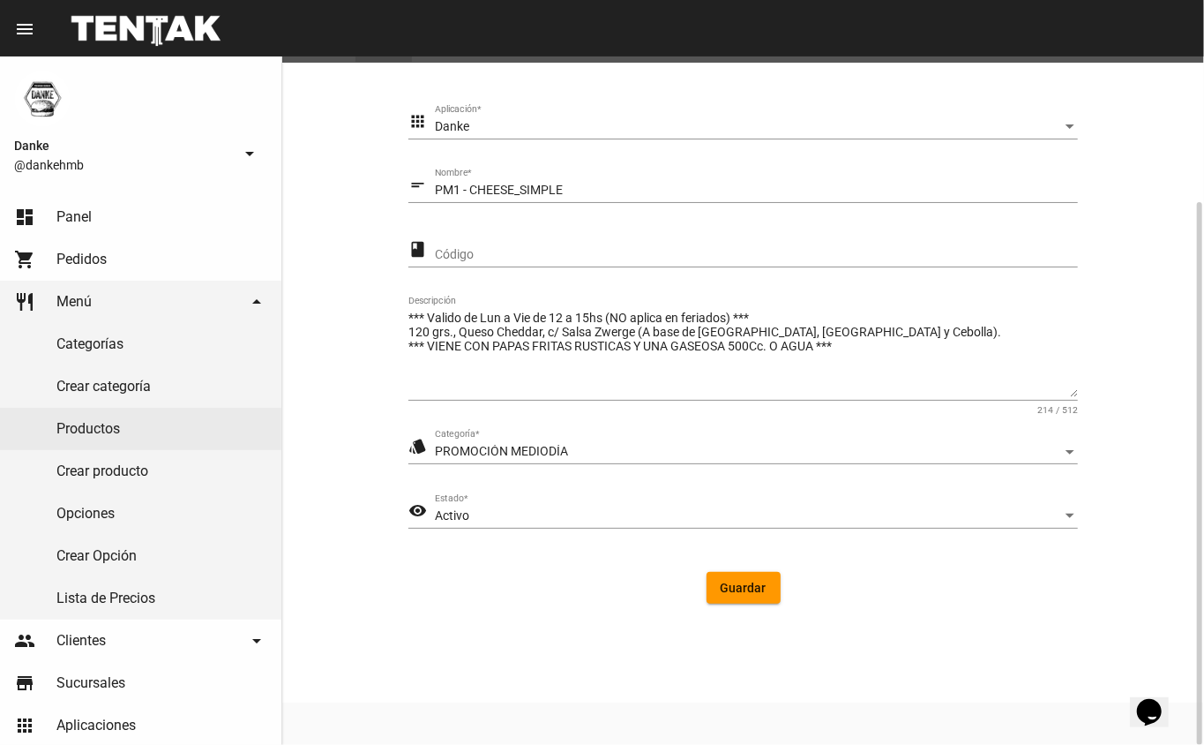
click at [741, 572] on button "Guardar" at bounding box center [744, 588] width 74 height 32
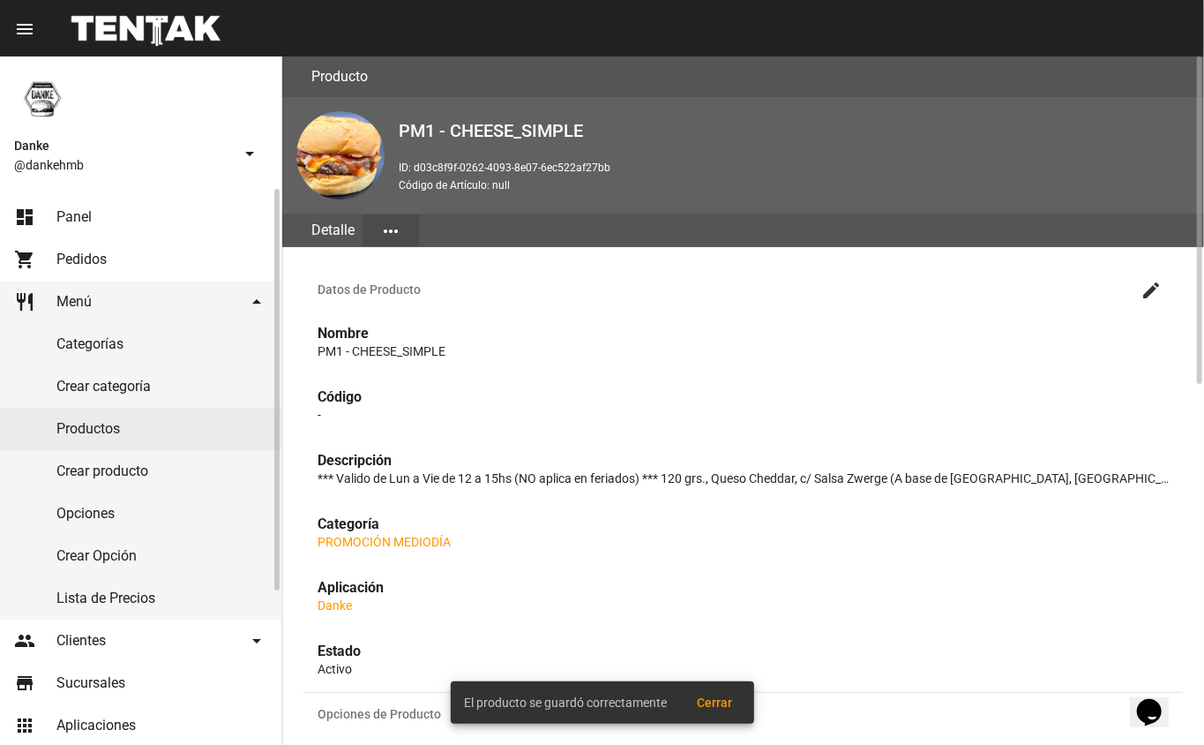
click at [86, 432] on link "Productos" at bounding box center [140, 429] width 281 height 42
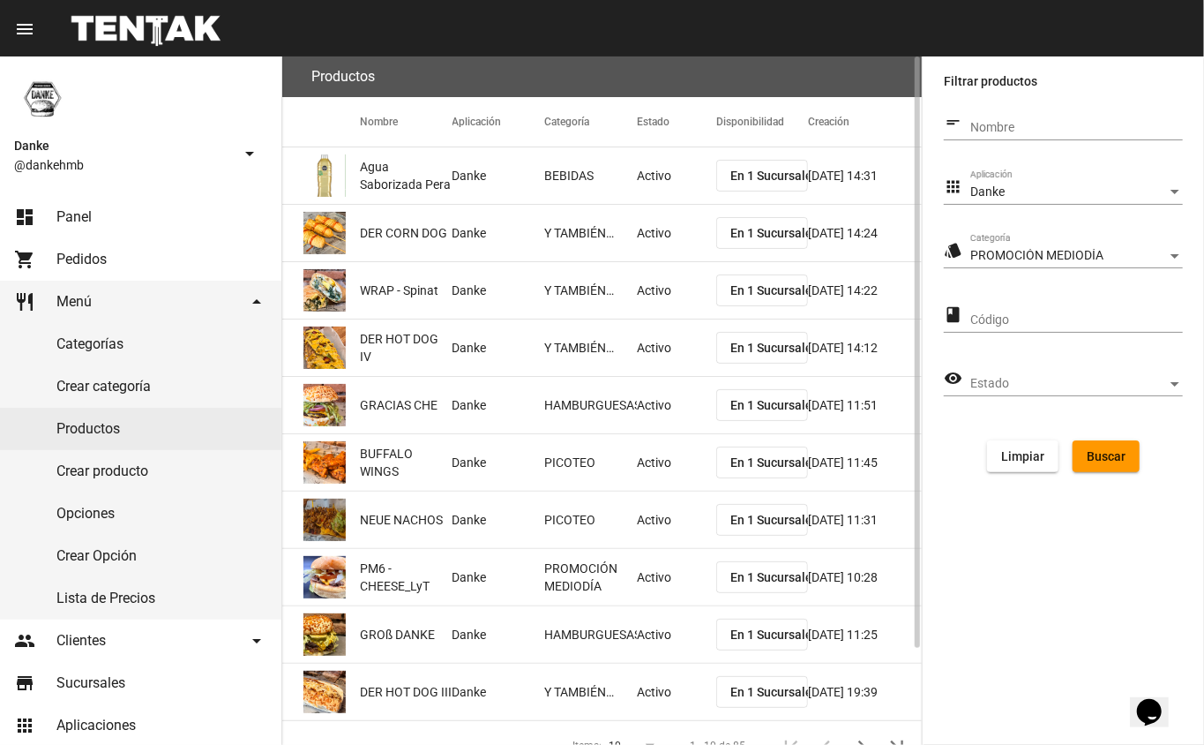
click at [1090, 450] on span "Buscar" at bounding box center [1106, 456] width 39 height 14
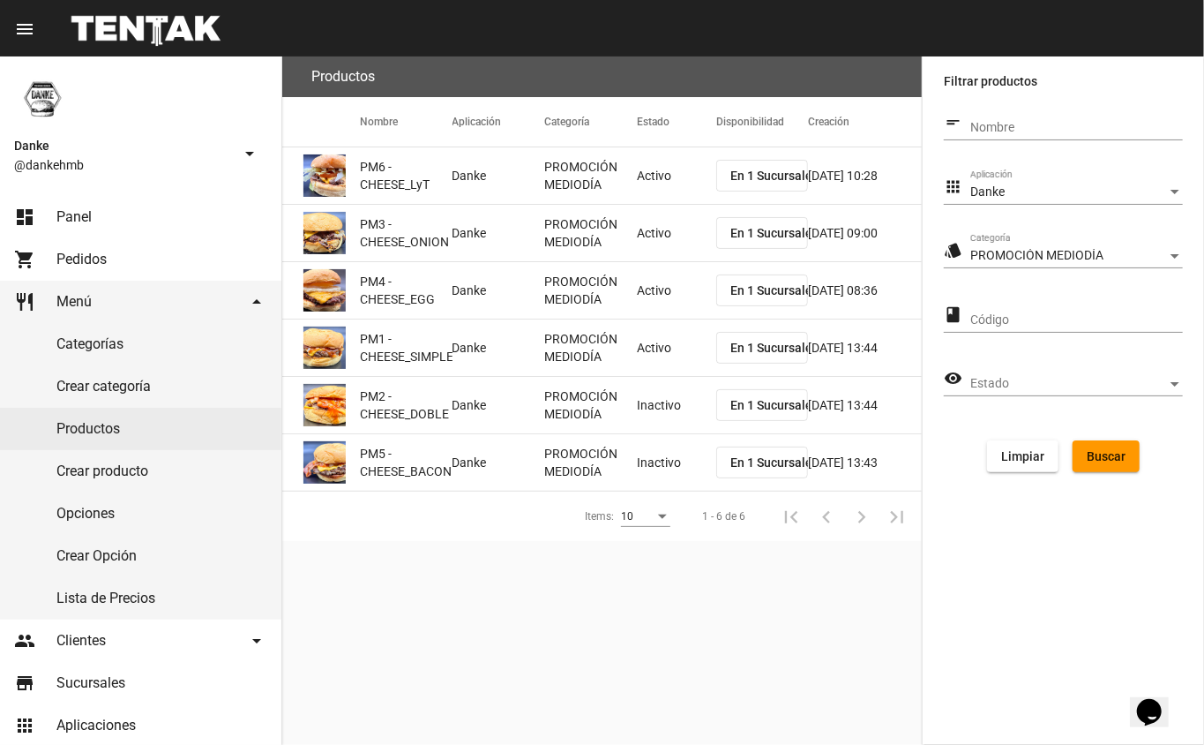
click at [635, 406] on mat-cell "PROMOCIÓN MEDIODÍA" at bounding box center [590, 405] width 93 height 56
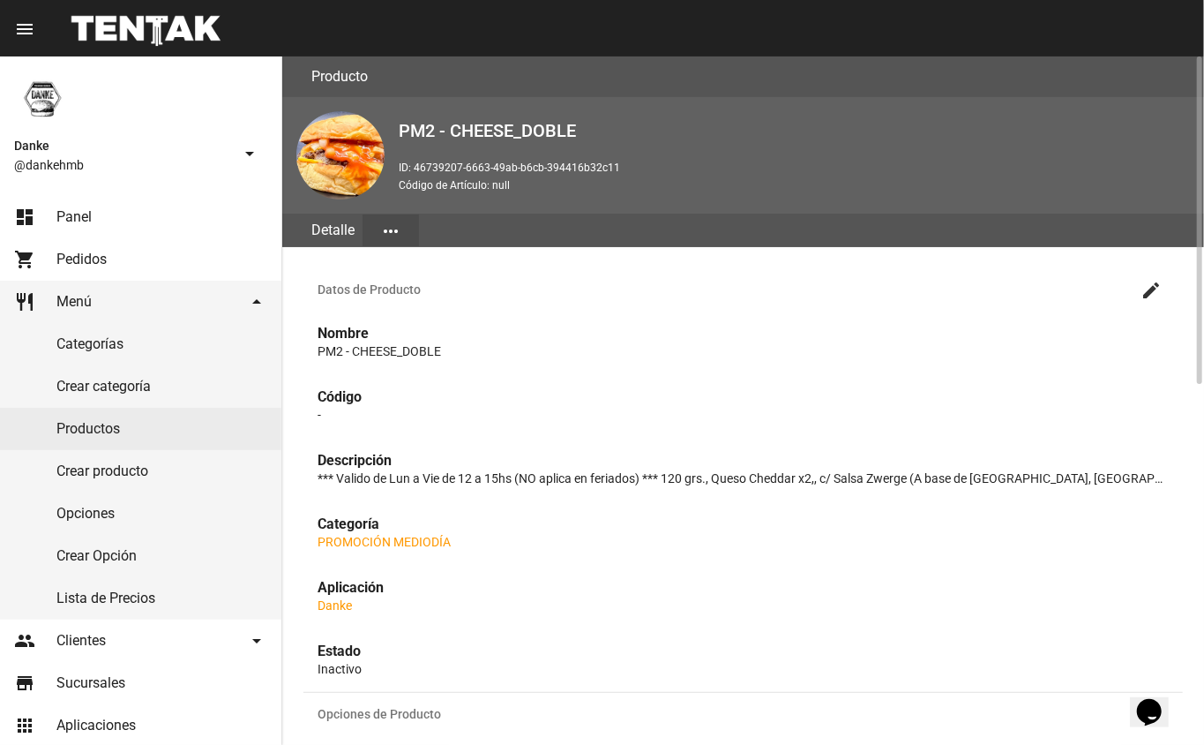
click at [1142, 293] on mat-icon "create" at bounding box center [1151, 290] width 21 height 21
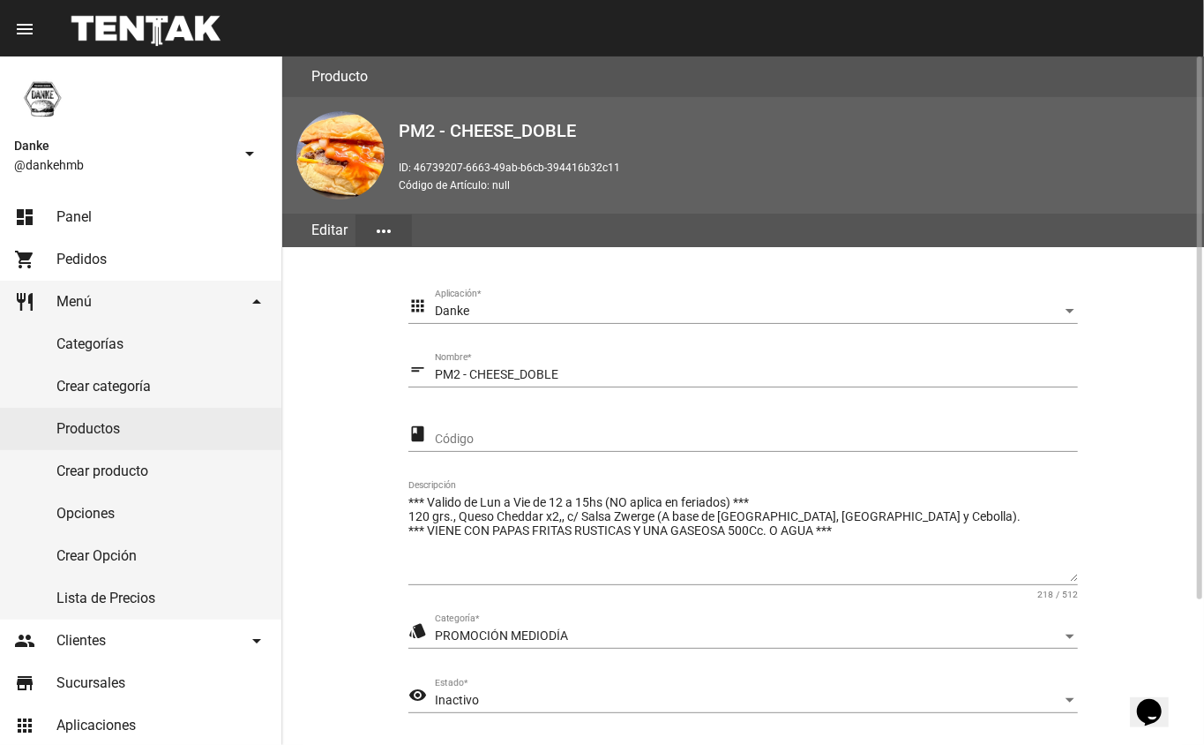
click at [468, 703] on span "Inactivo" at bounding box center [457, 699] width 44 height 14
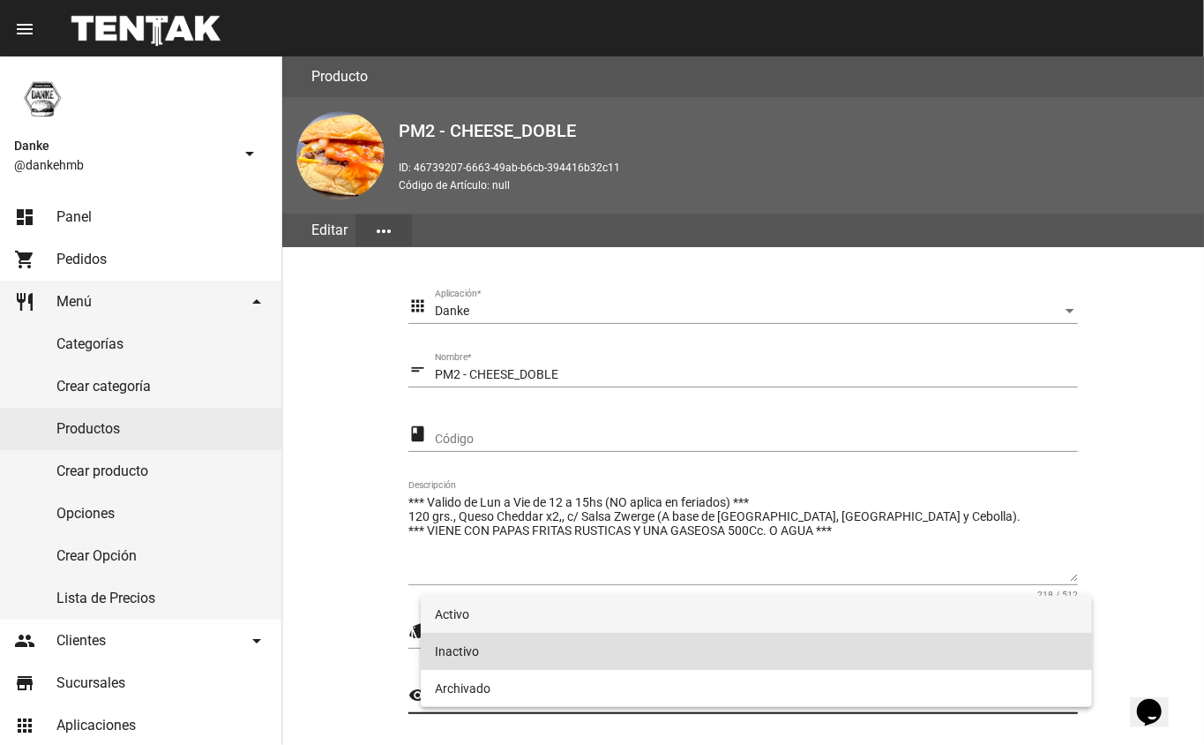
click at [453, 596] on span "Activo" at bounding box center [757, 613] width 644 height 37
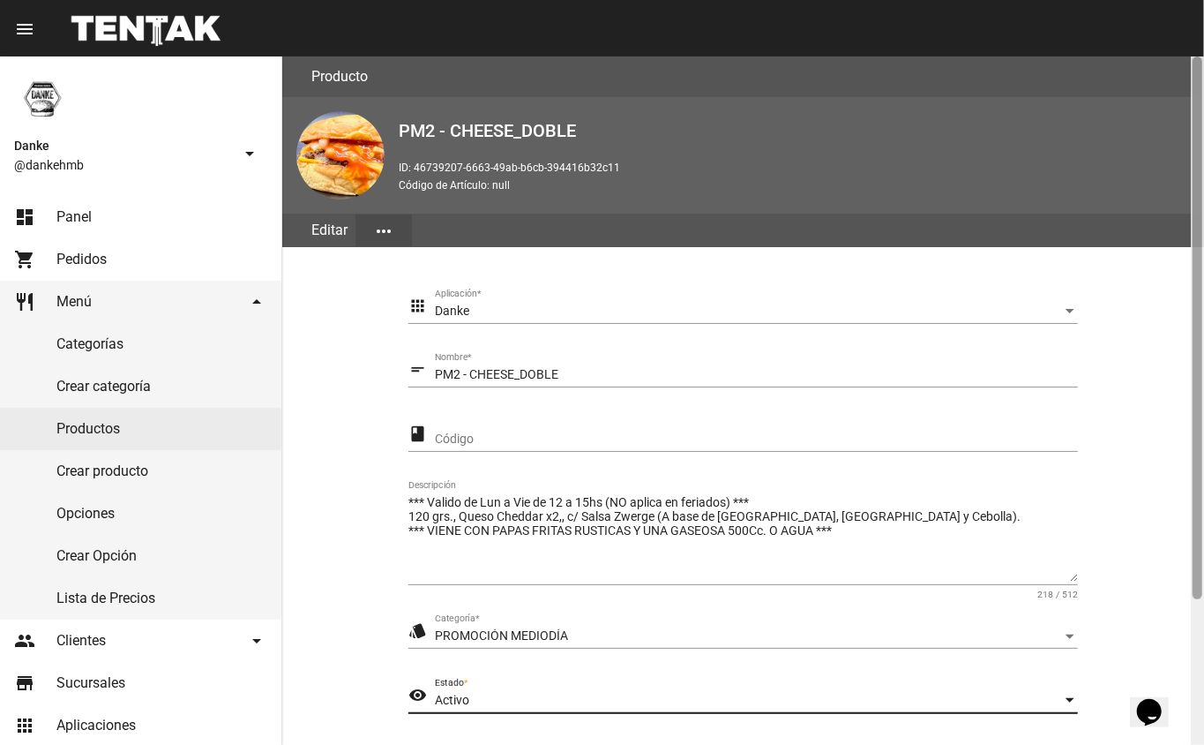
click at [1194, 646] on div at bounding box center [1197, 400] width 13 height 688
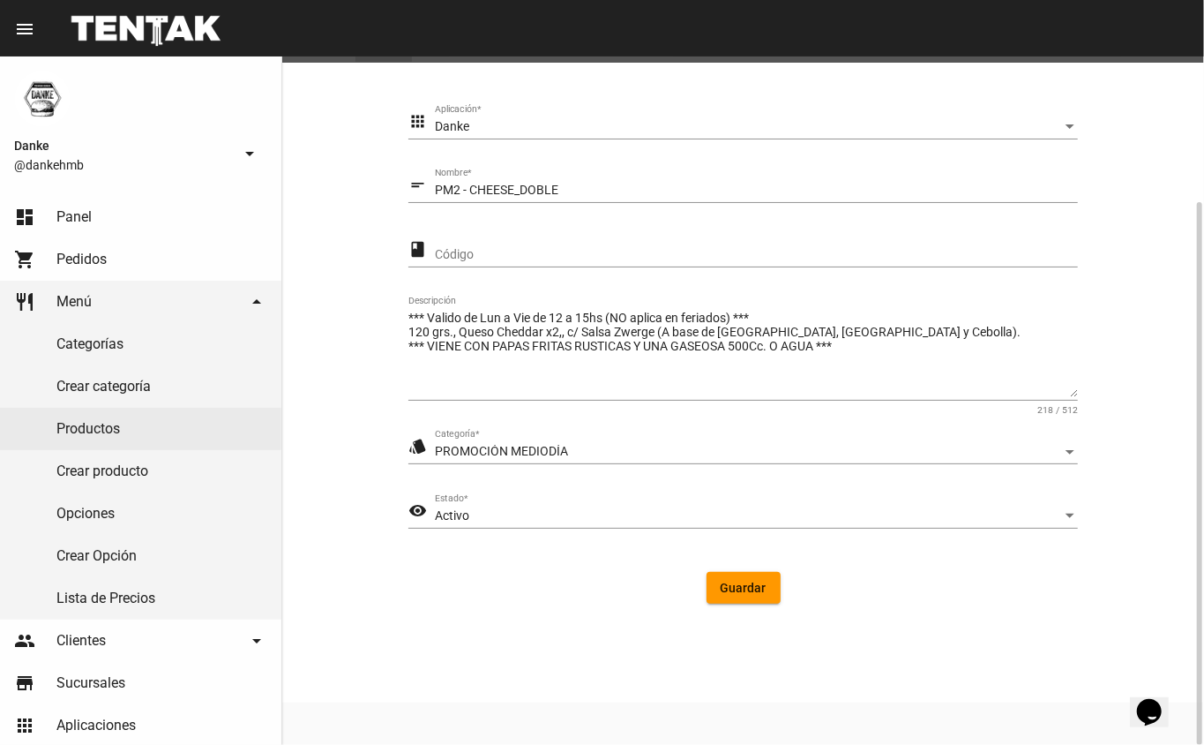
click at [727, 582] on span "Guardar" at bounding box center [744, 587] width 46 height 14
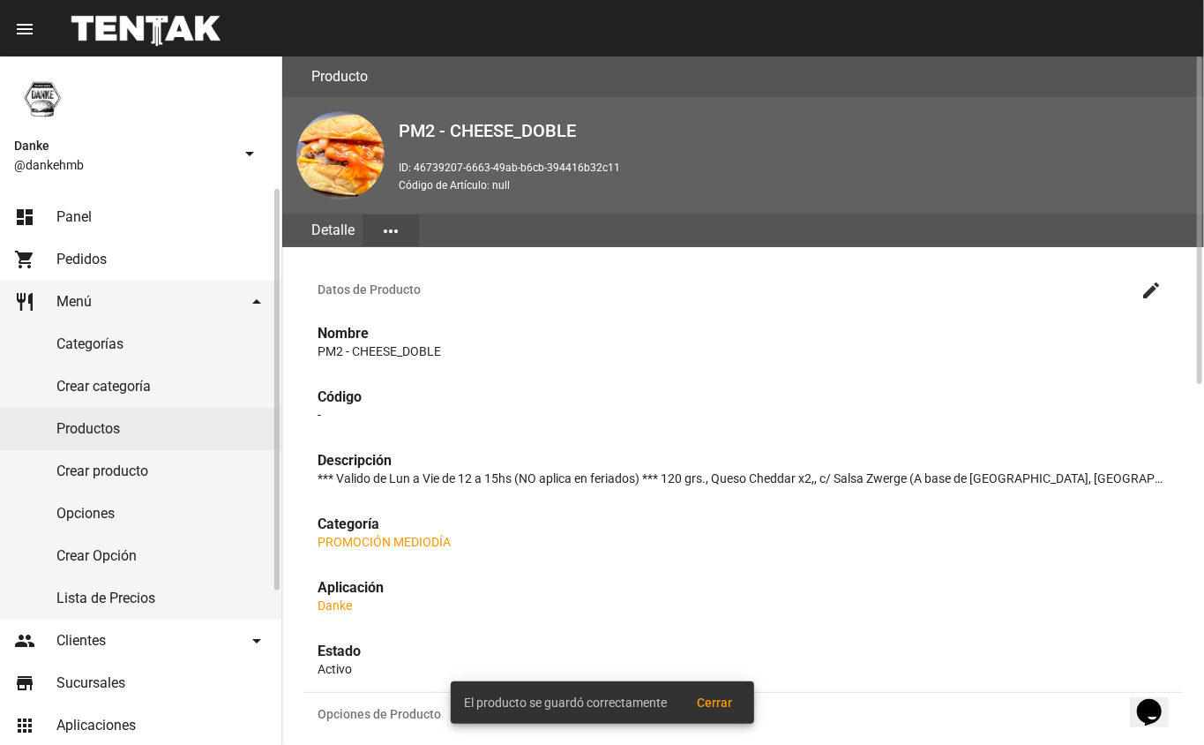
click at [64, 434] on link "Productos" at bounding box center [140, 429] width 281 height 42
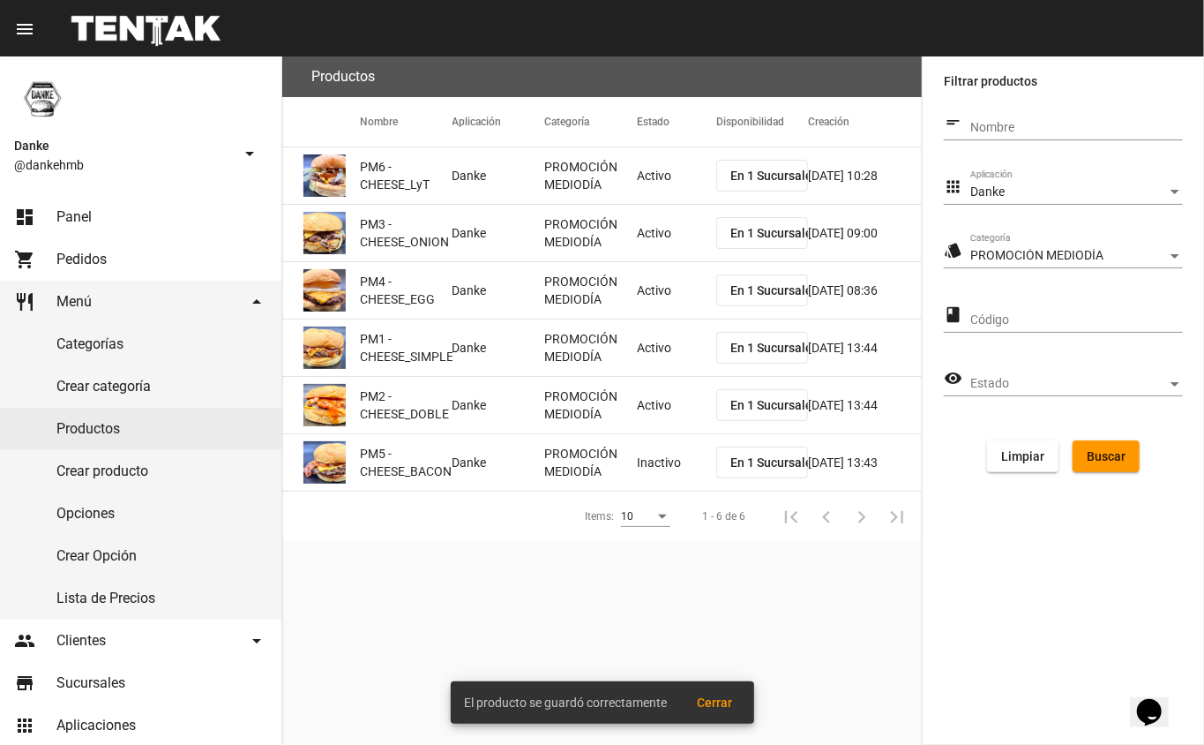
click at [658, 481] on mat-cell "Inactivo" at bounding box center [676, 462] width 79 height 56
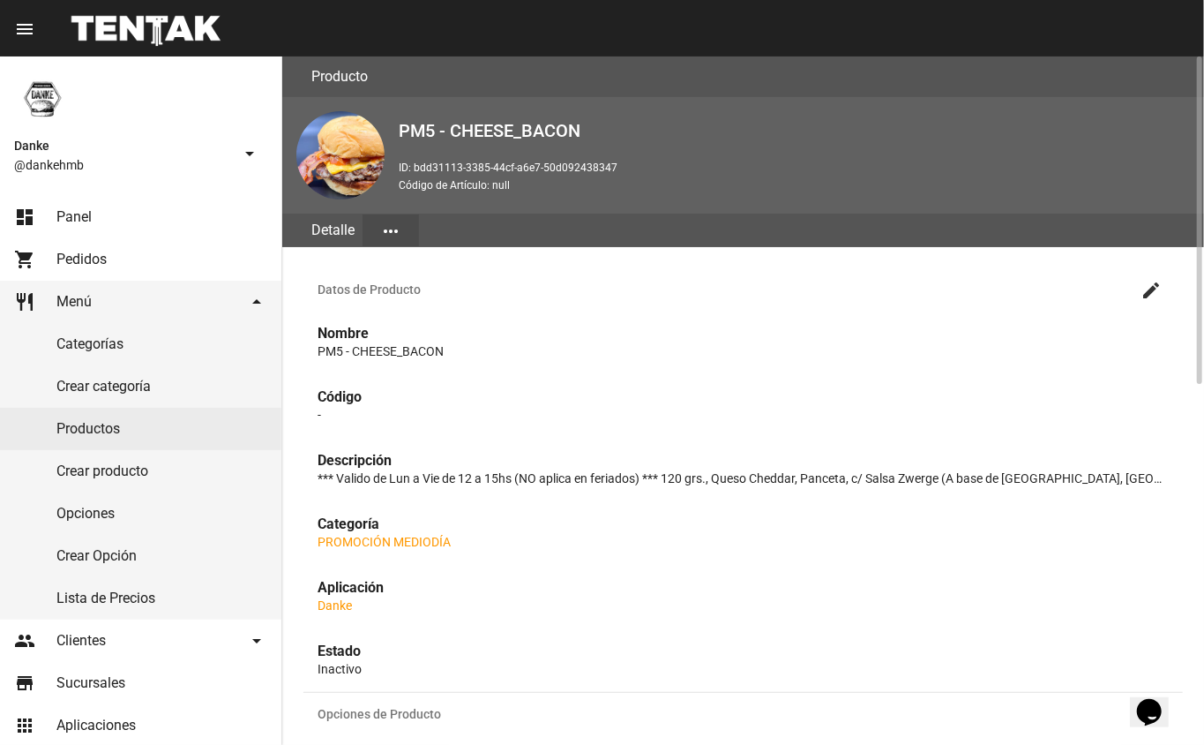
click at [1152, 288] on mat-icon "create" at bounding box center [1151, 290] width 21 height 21
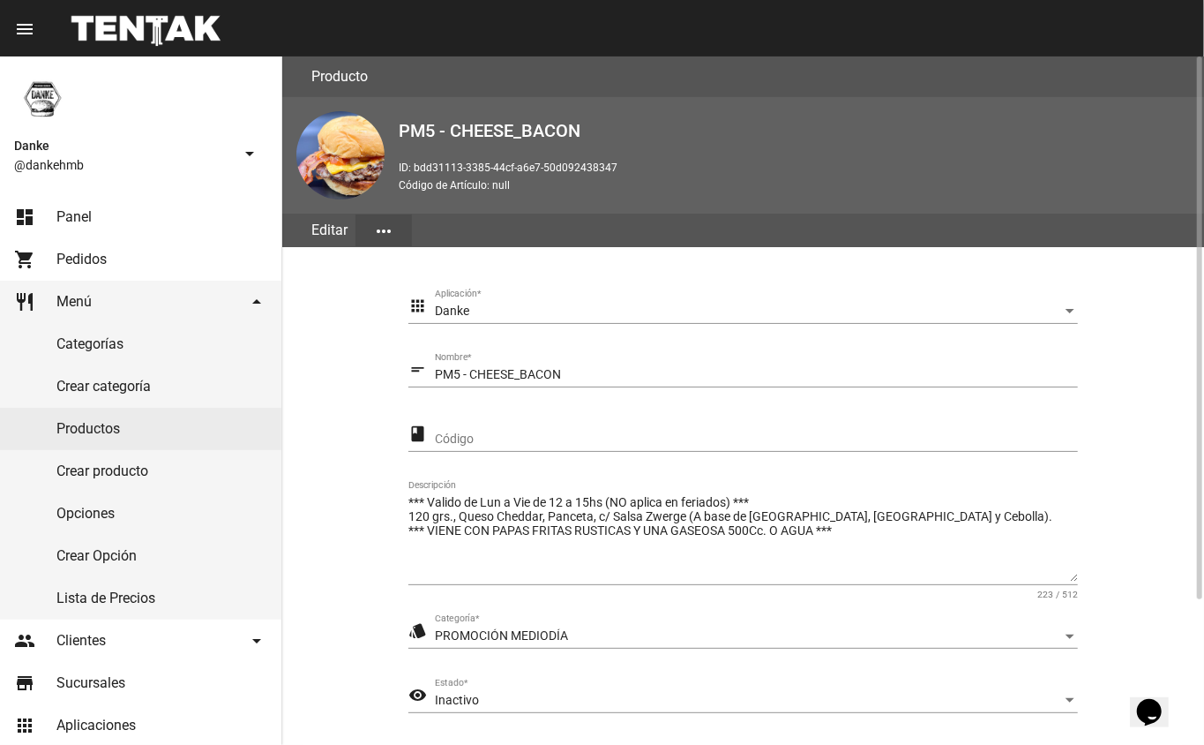
click at [526, 696] on div "Inactivo" at bounding box center [748, 700] width 627 height 14
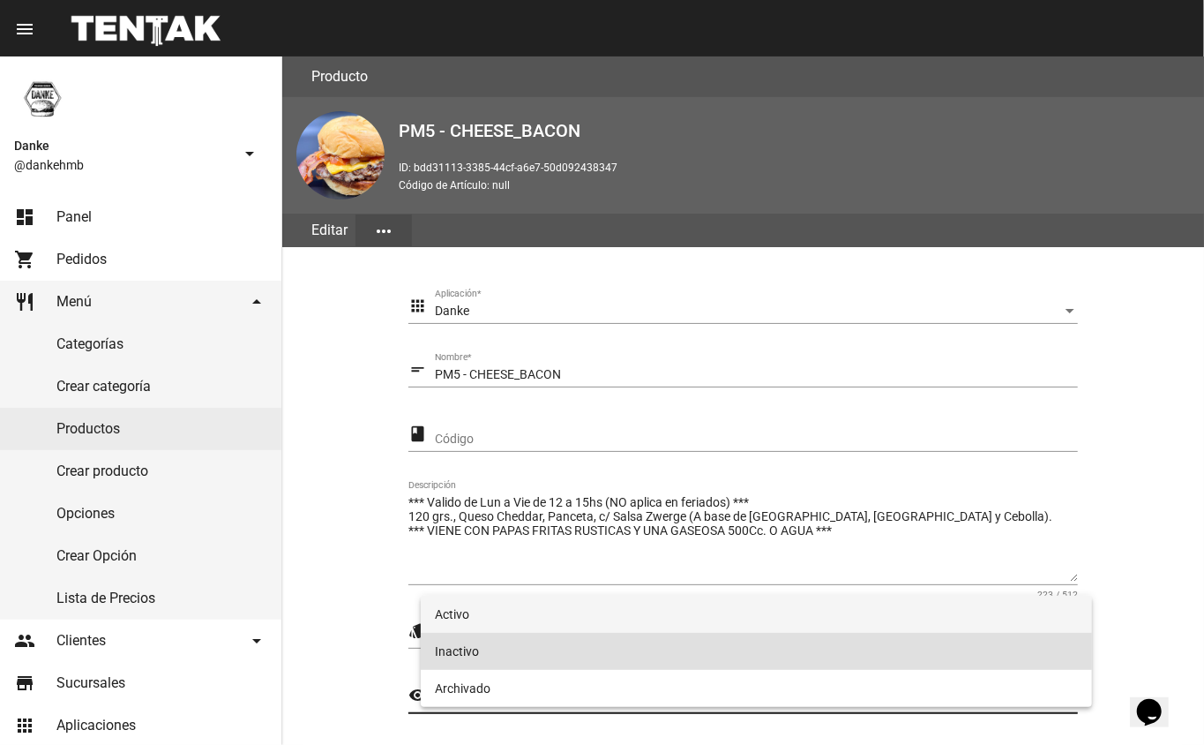
click at [464, 608] on span "Activo" at bounding box center [757, 613] width 644 height 37
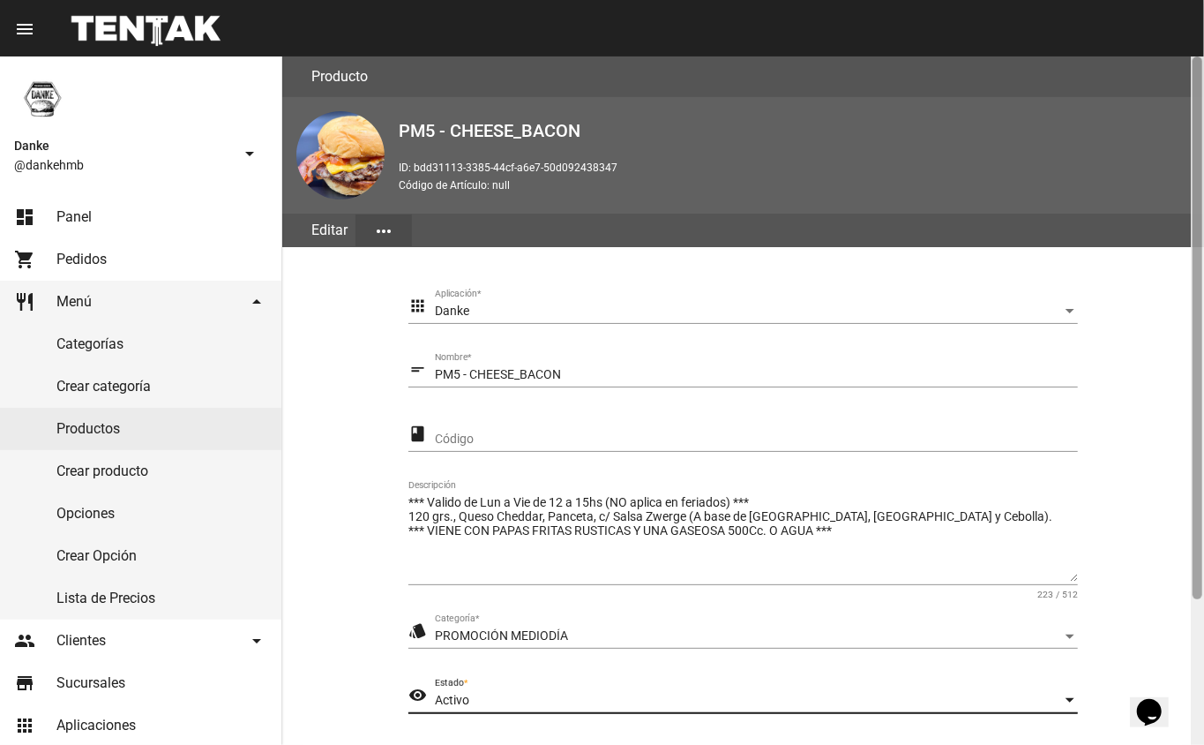
click at [1201, 619] on div at bounding box center [1197, 400] width 13 height 688
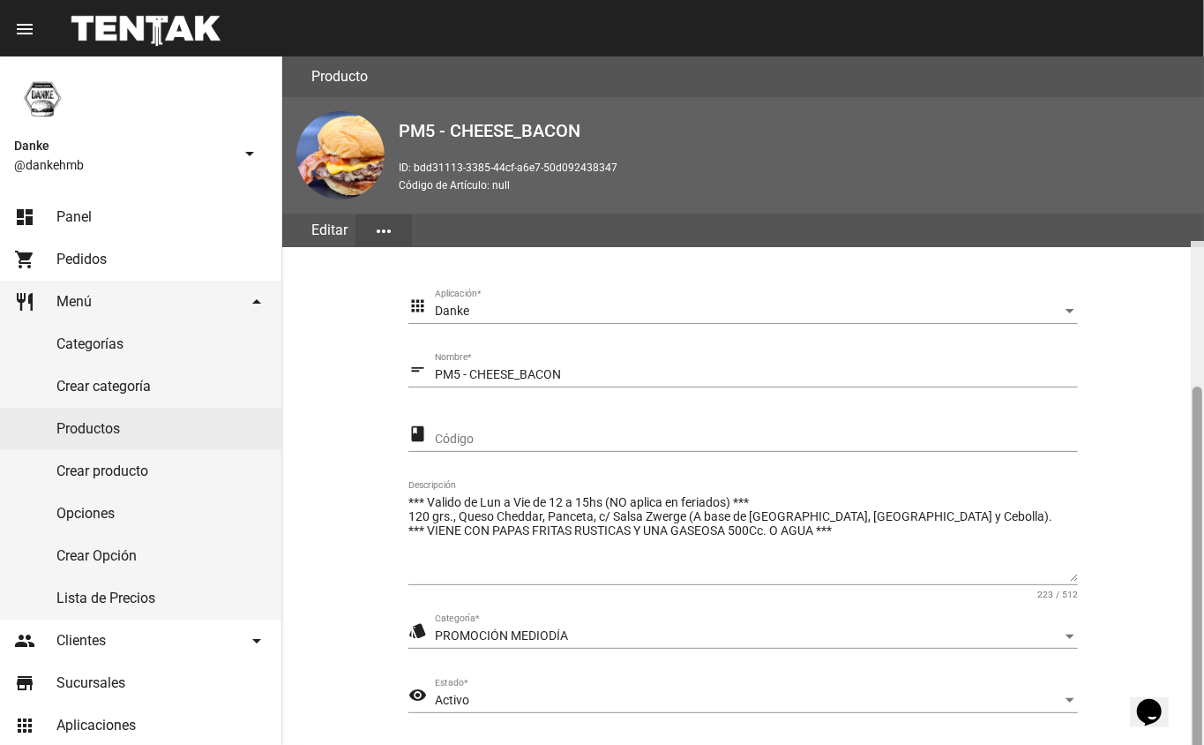
scroll to position [184, 0]
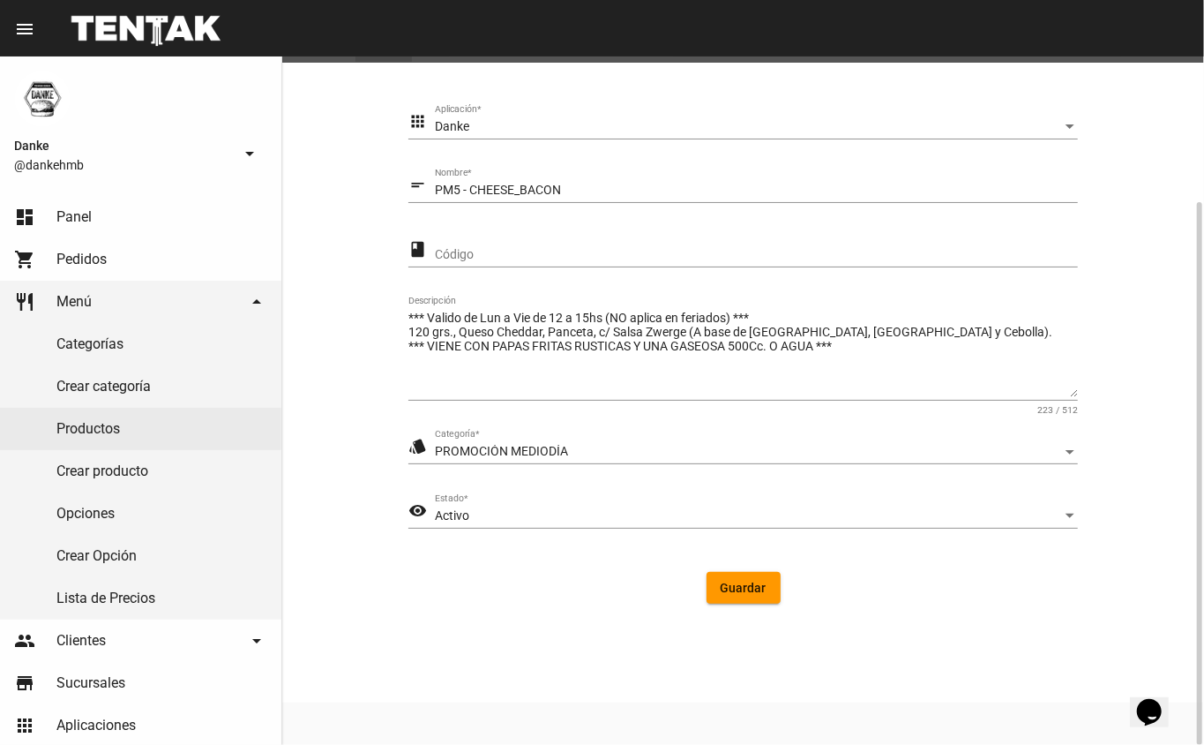
click at [746, 583] on span "Guardar" at bounding box center [744, 587] width 46 height 14
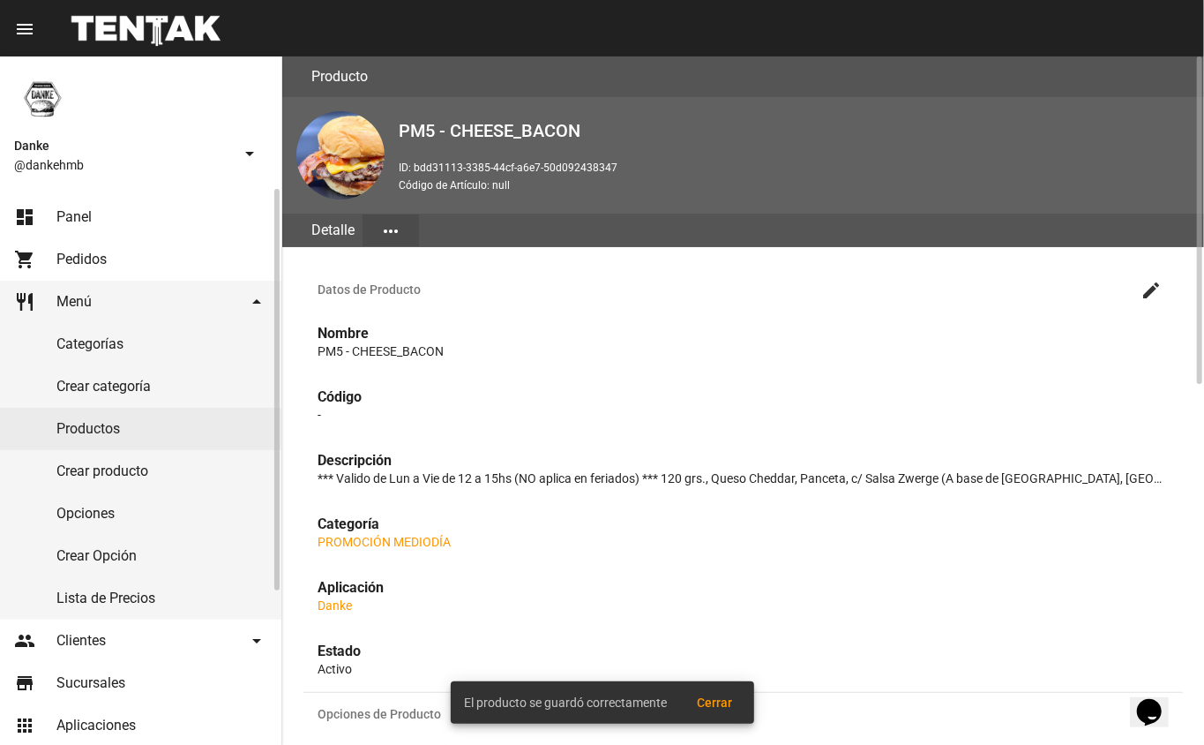
click at [56, 210] on span "Panel" at bounding box center [73, 217] width 35 height 18
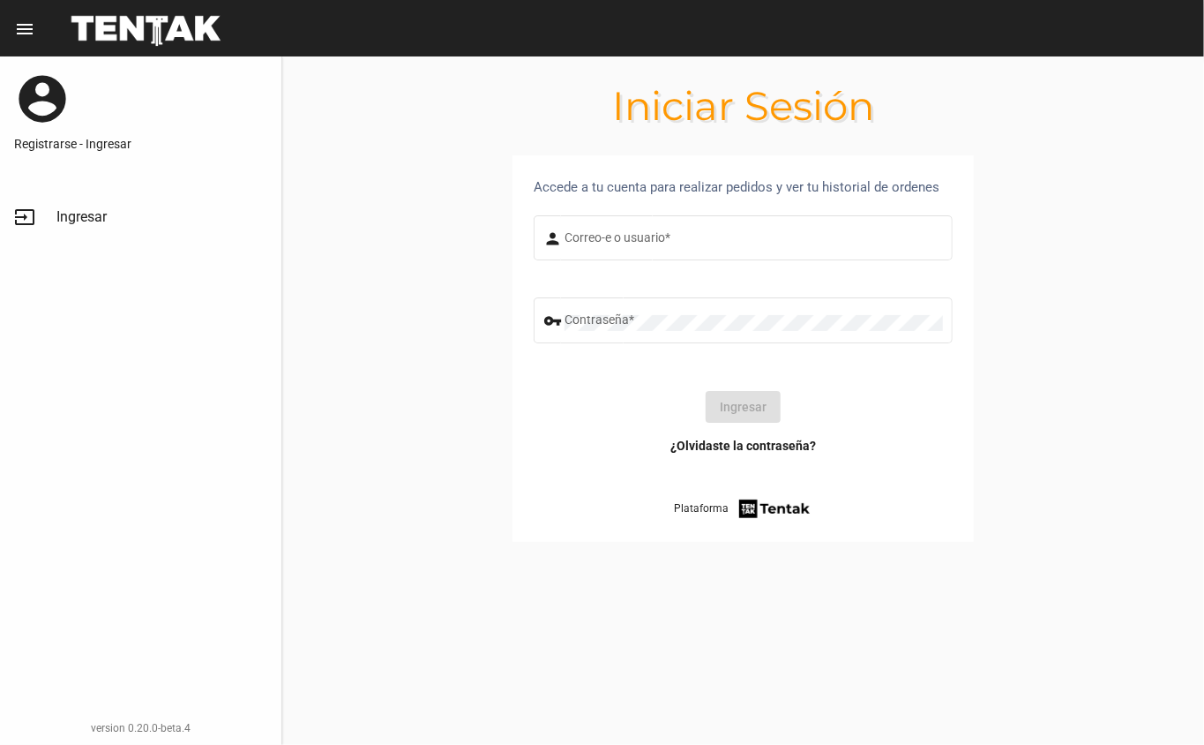
type input "DANKEHMB"
click at [746, 406] on button "Ingresar" at bounding box center [743, 407] width 75 height 32
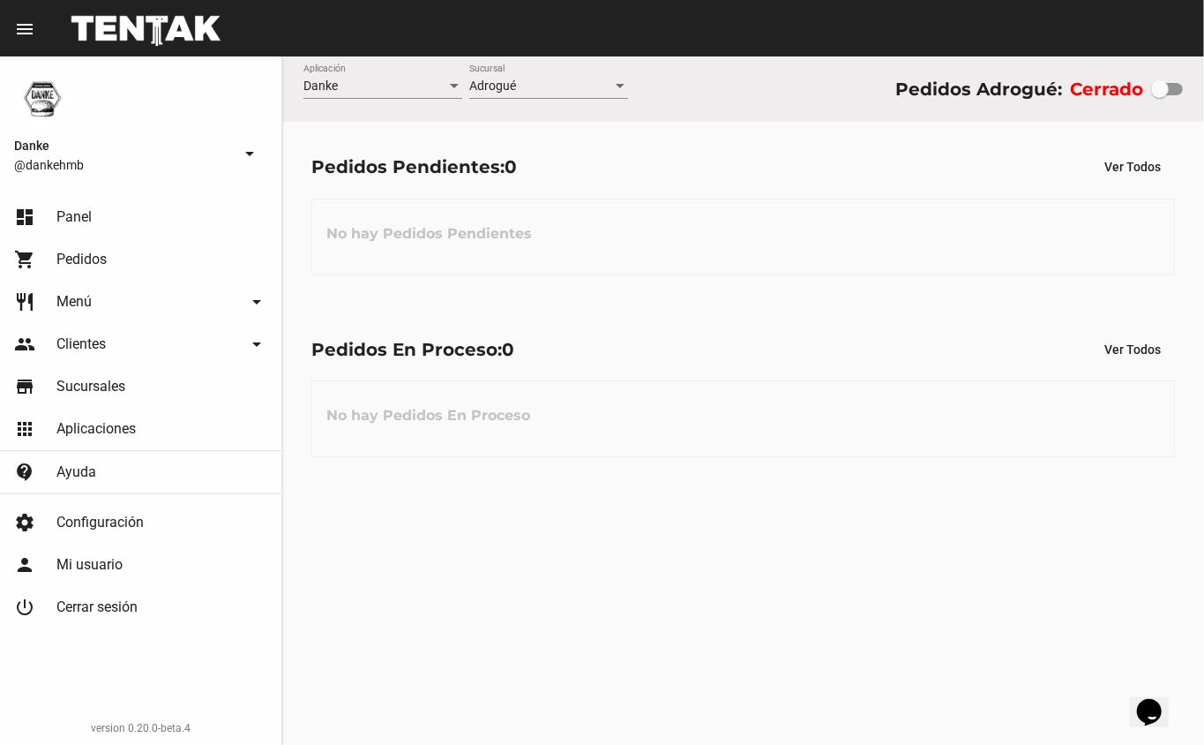
click at [57, 301] on span "Menú" at bounding box center [73, 302] width 35 height 18
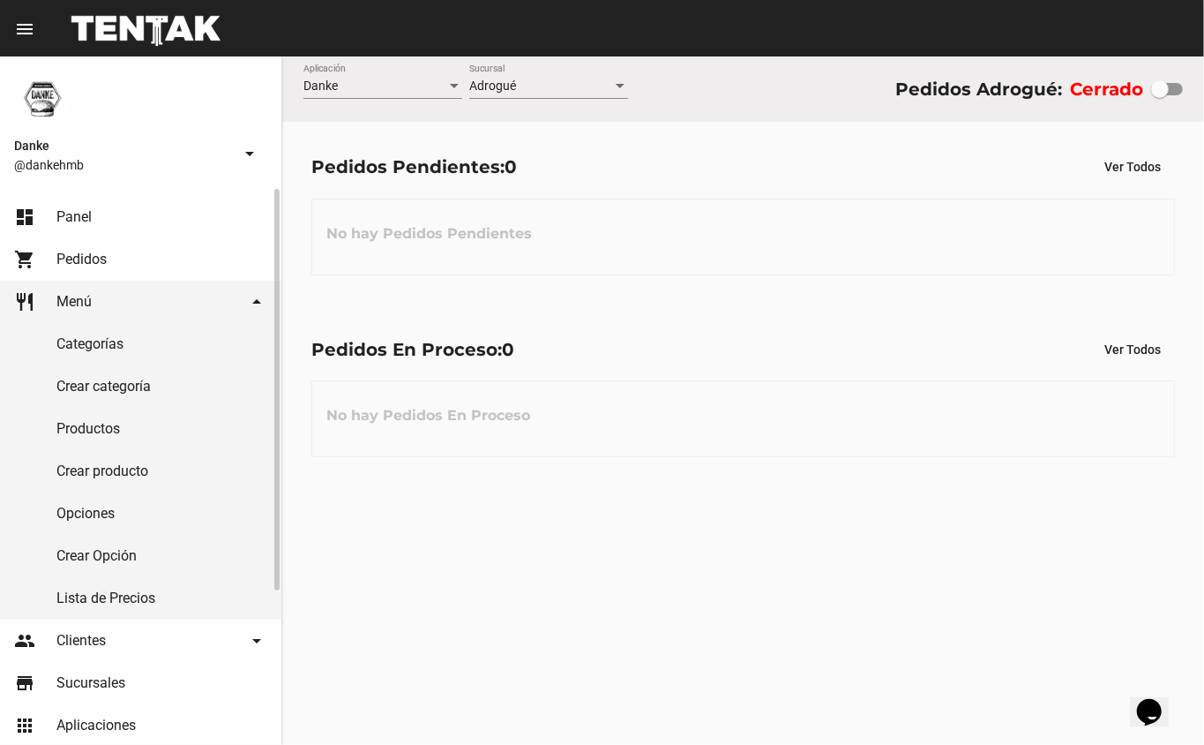
click at [78, 428] on link "Productos" at bounding box center [140, 429] width 281 height 42
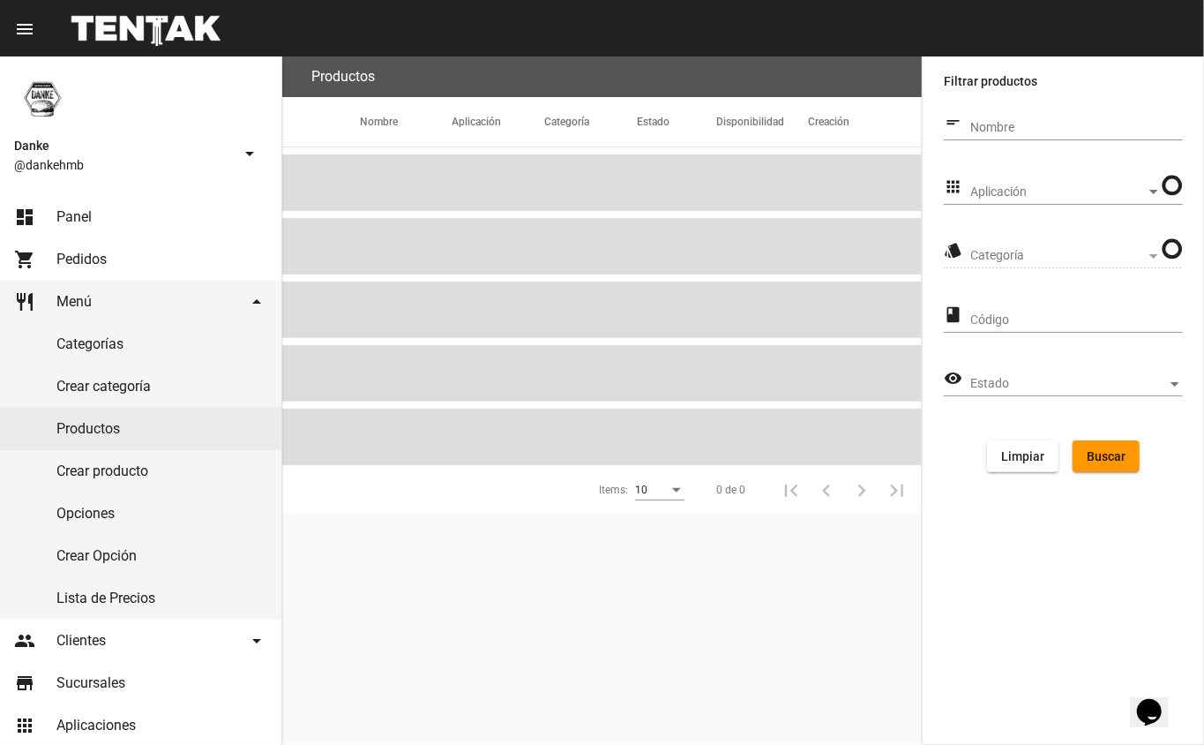
click at [988, 189] on span "Aplicación" at bounding box center [1058, 192] width 176 height 14
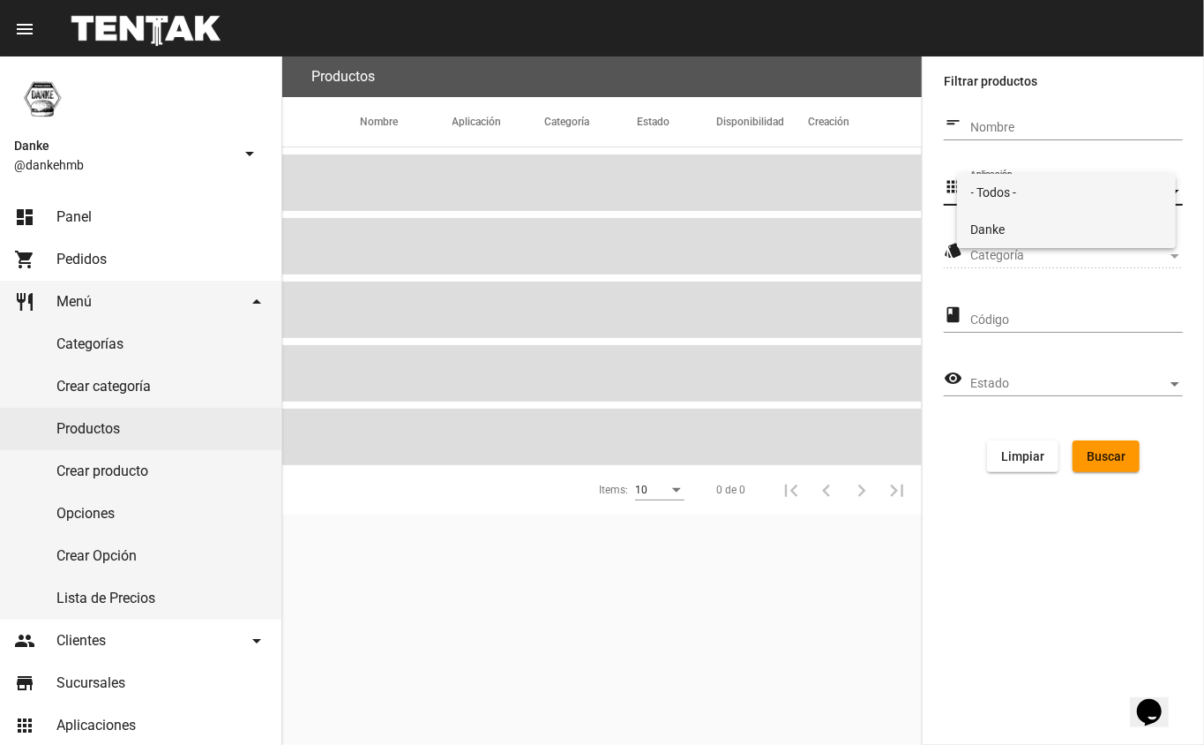
click at [989, 238] on span "Danke" at bounding box center [1066, 229] width 191 height 37
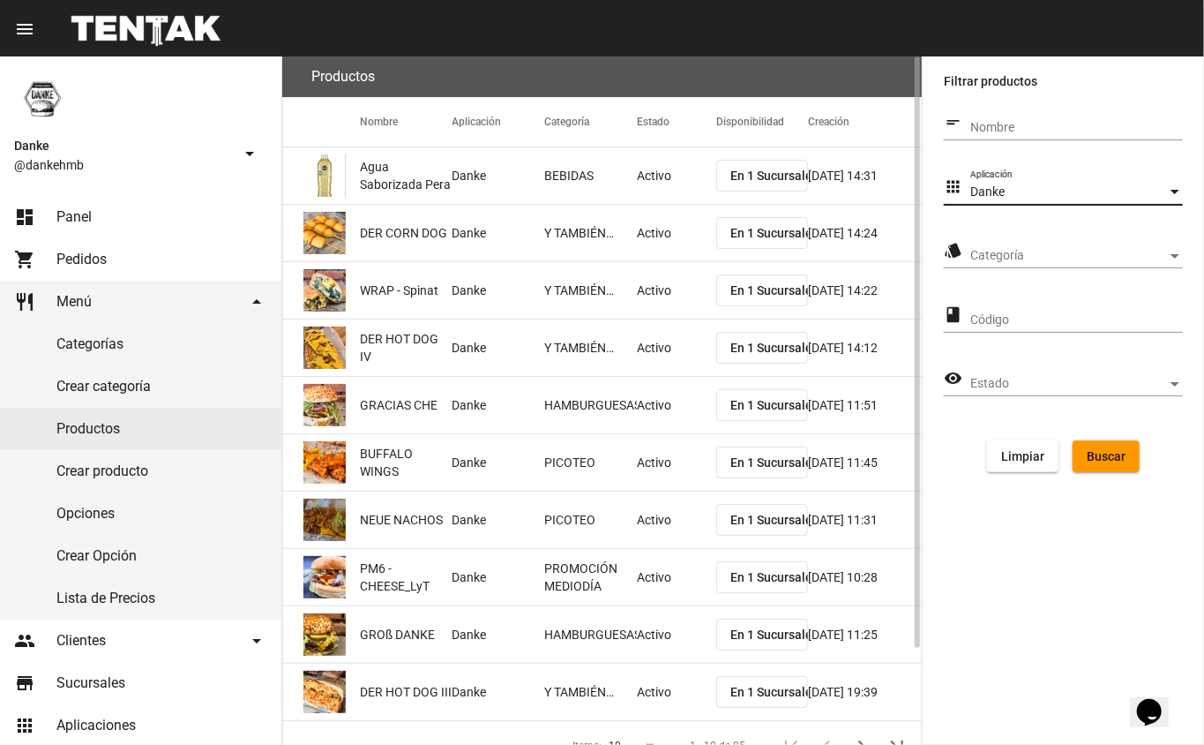
click at [1009, 255] on span "Categoría" at bounding box center [1068, 256] width 197 height 14
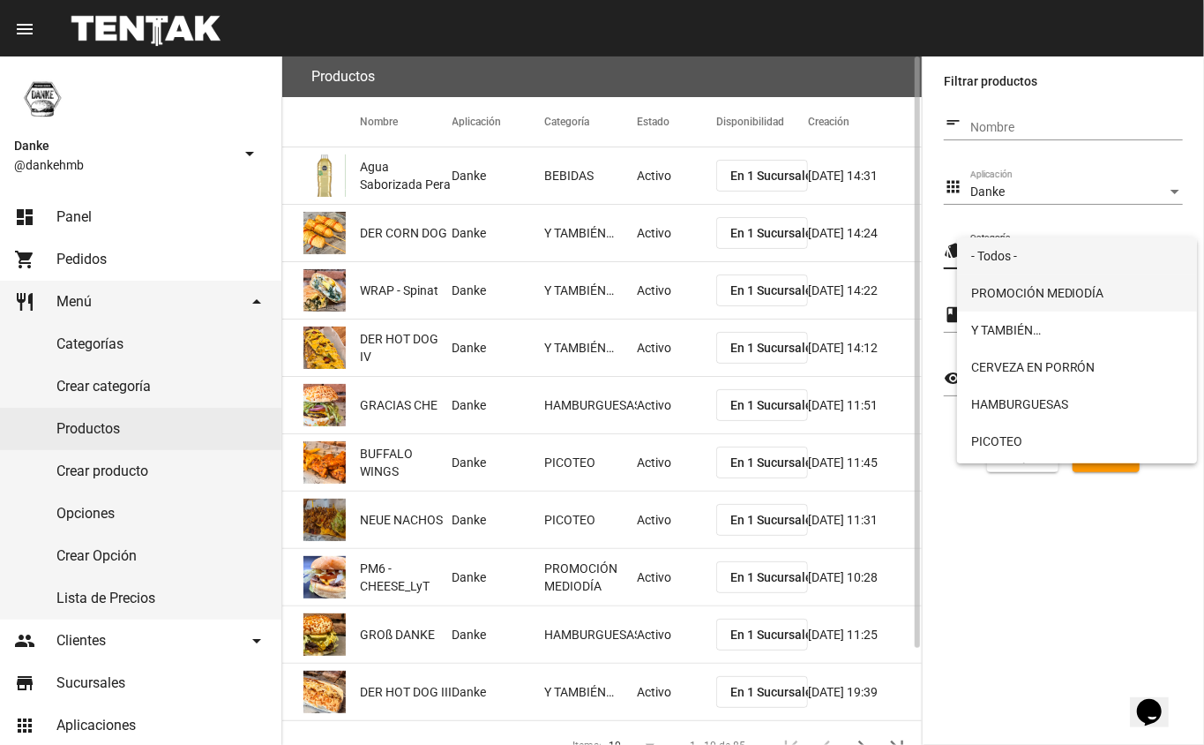
click at [996, 294] on span "PROMOCIÓN MEDIODÍA" at bounding box center [1077, 292] width 213 height 37
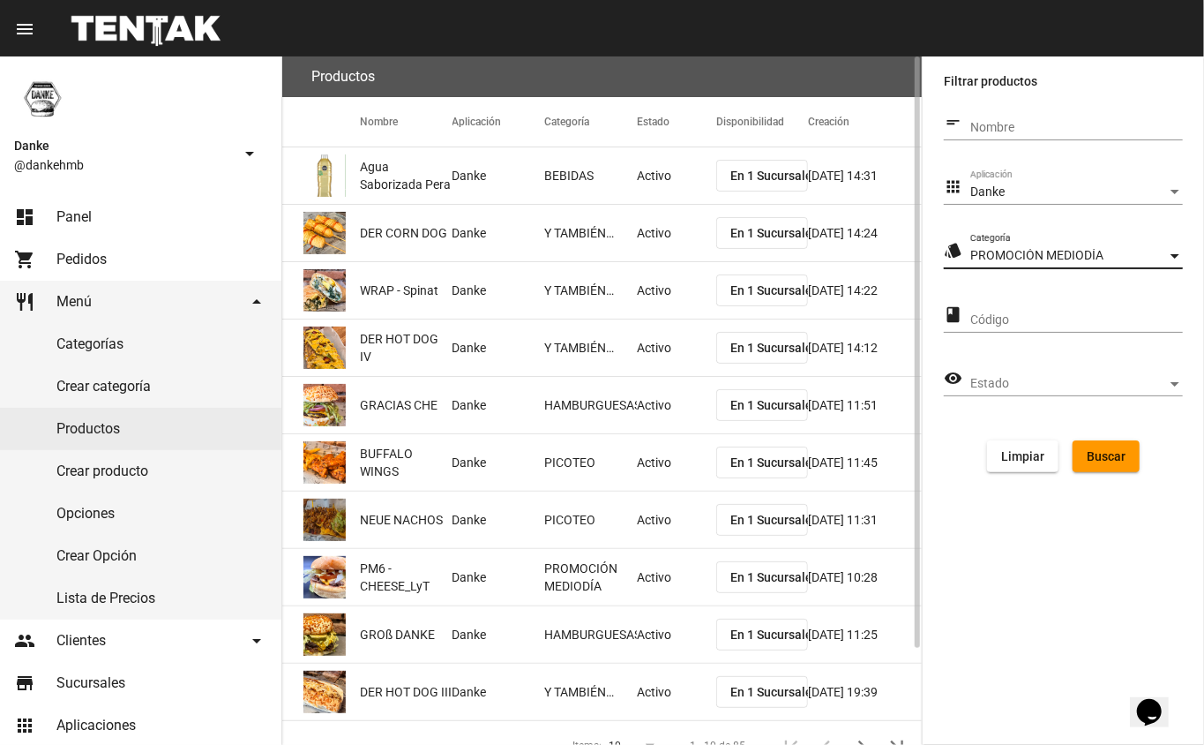
click at [1098, 464] on button "Buscar" at bounding box center [1106, 456] width 67 height 32
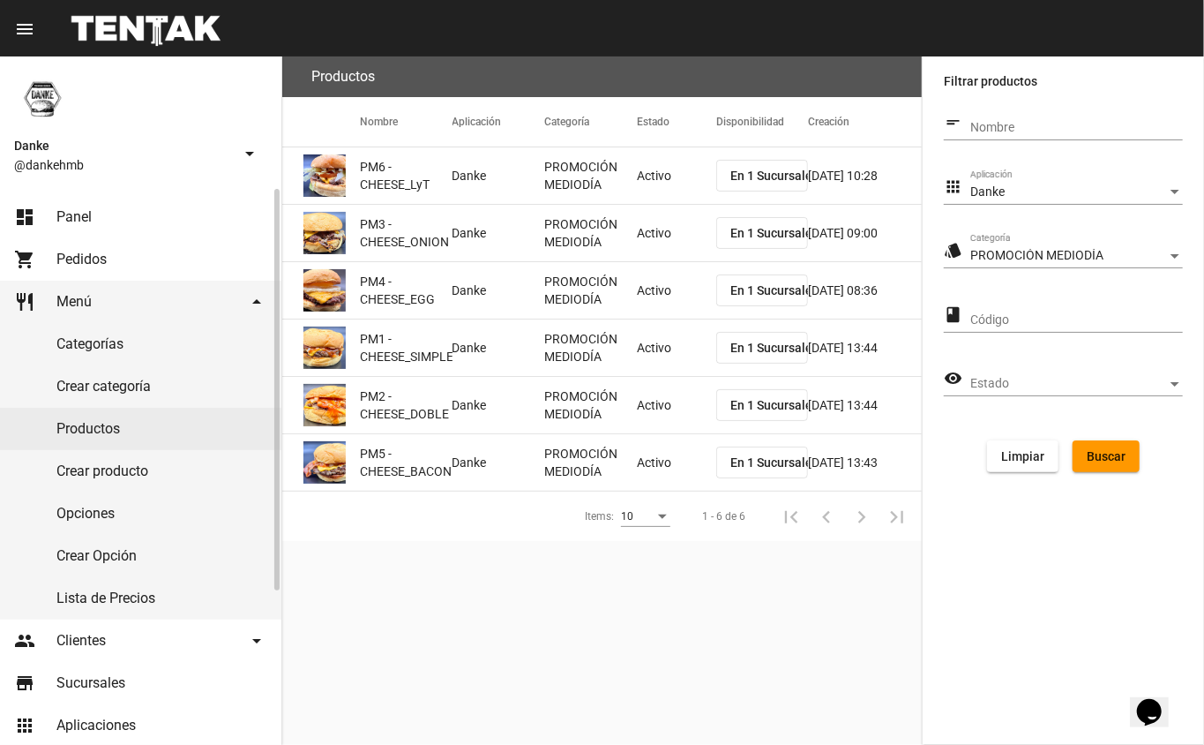
click at [106, 215] on link "dashboard Panel" at bounding box center [140, 217] width 281 height 42
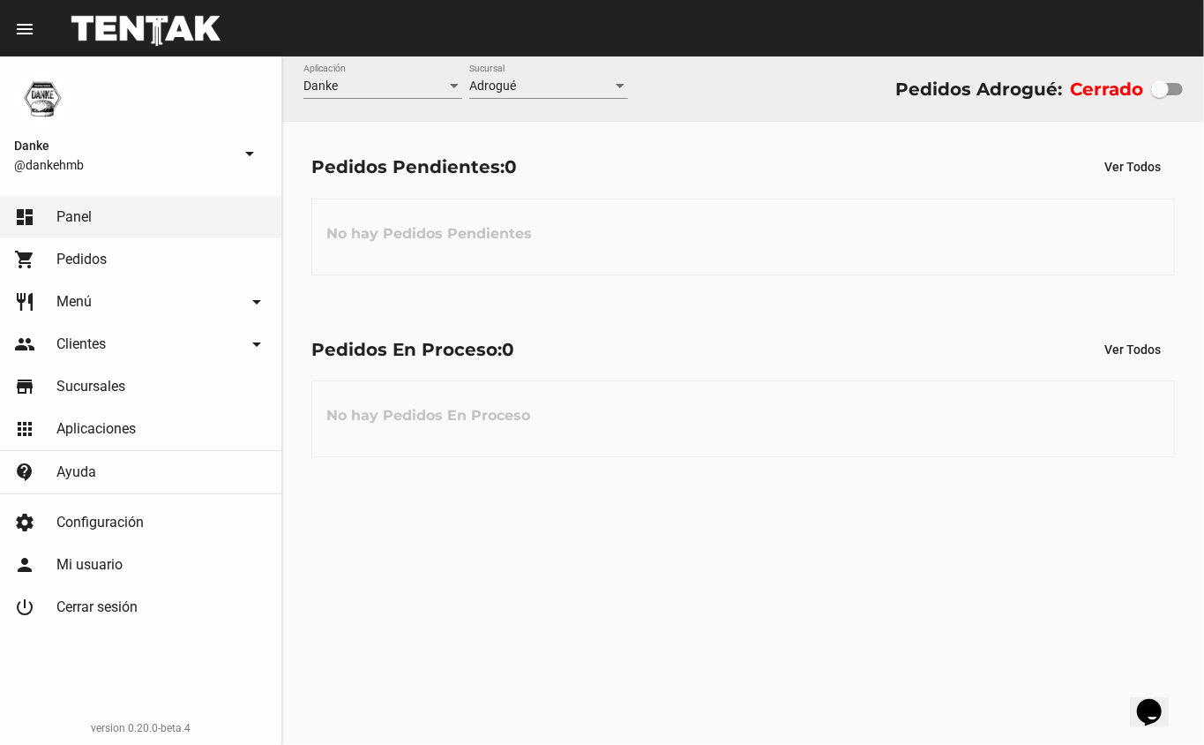
click at [1169, 97] on label at bounding box center [1167, 89] width 32 height 21
click at [1160, 96] on input "checkbox" at bounding box center [1159, 95] width 1 height 1
checkbox input "true"
